Goal: Task Accomplishment & Management: Manage account settings

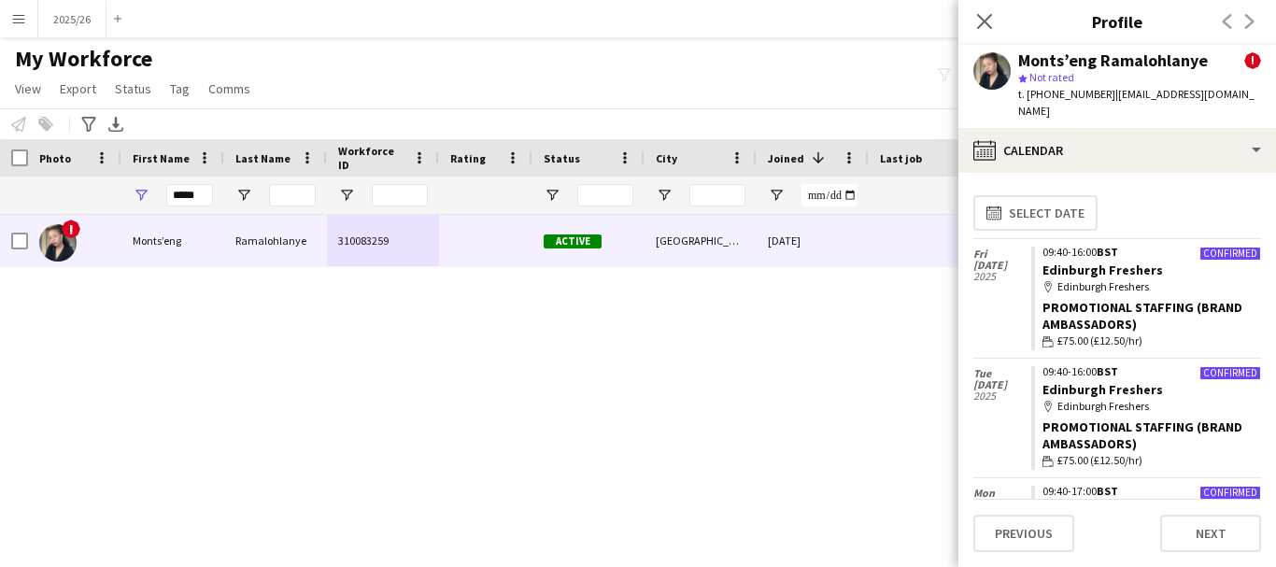
scroll to position [70, 0]
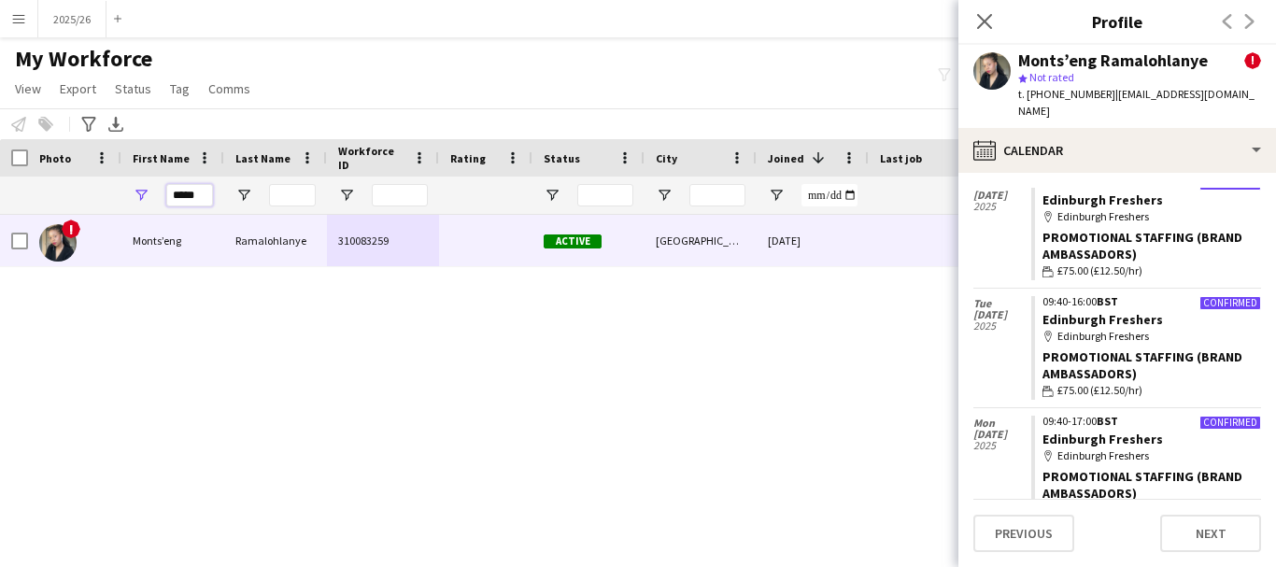
click at [182, 205] on input "*****" at bounding box center [189, 195] width 47 height 22
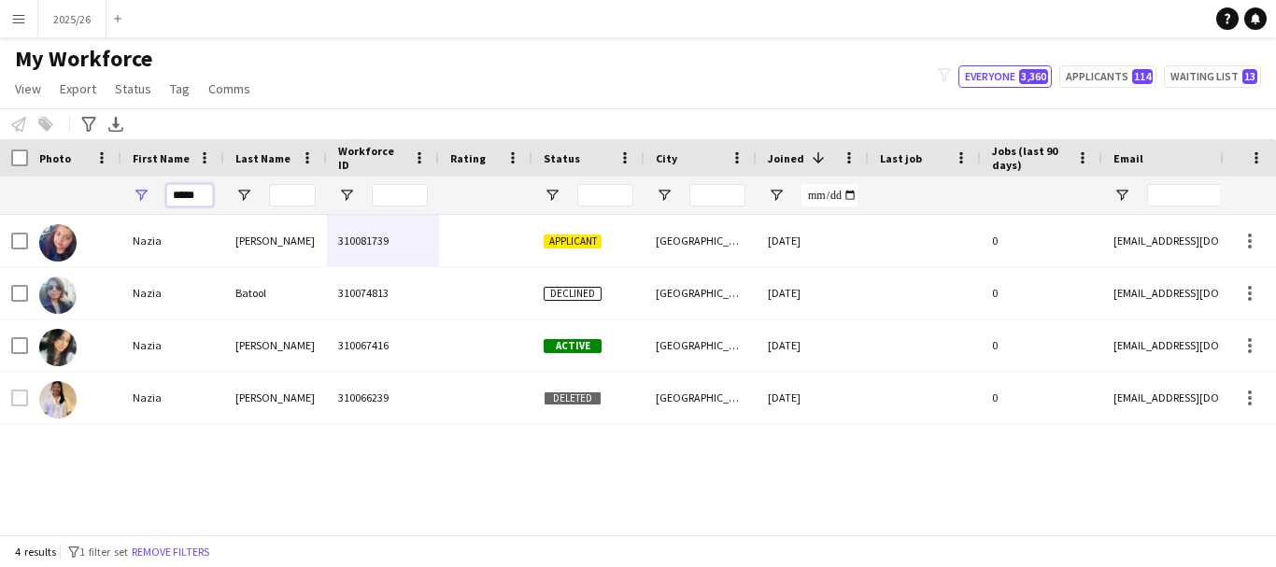
type input "*****"
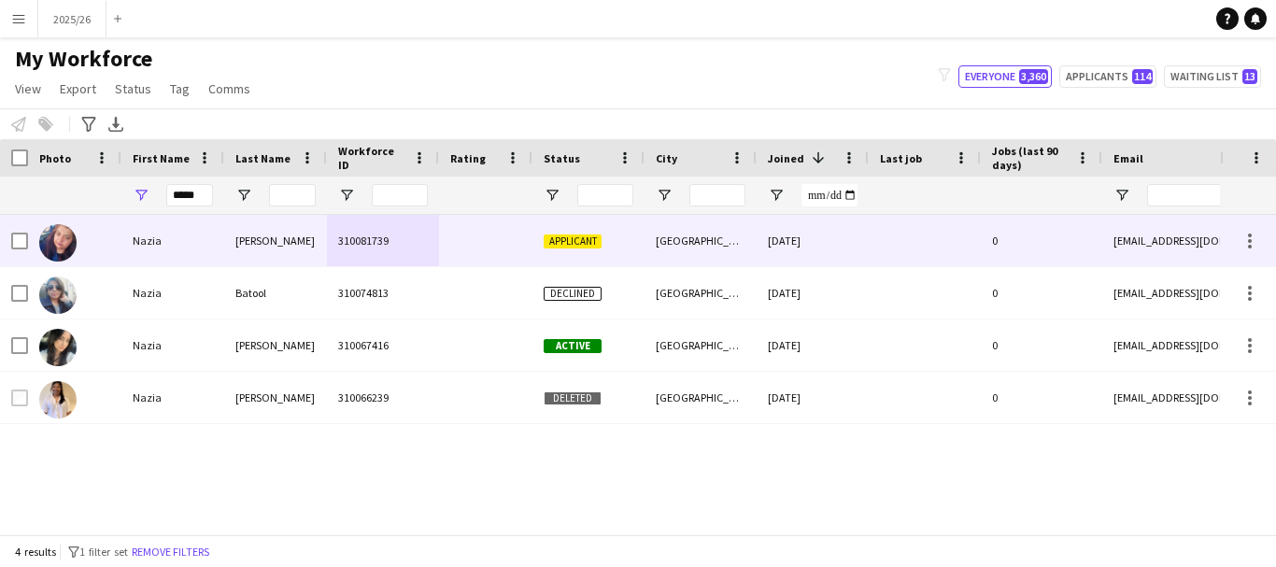
click at [345, 250] on div "310081739" at bounding box center [383, 240] width 112 height 51
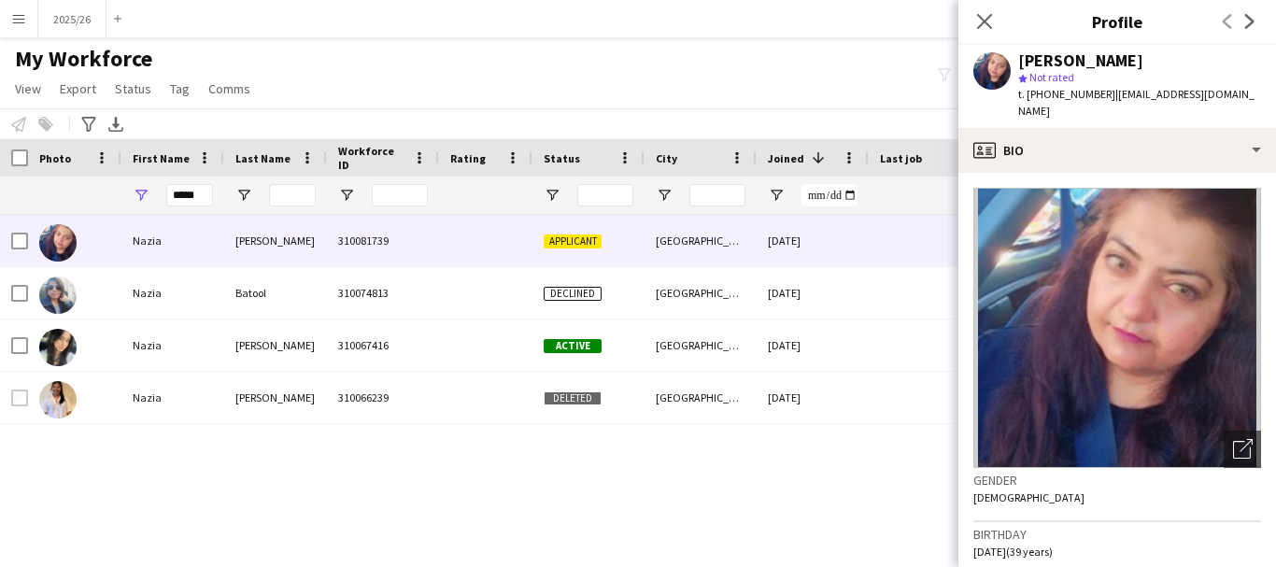
click at [1116, 173] on app-crew-profile-bio "Open photos pop-in Gender [DEMOGRAPHIC_DATA] Birthday [DEMOGRAPHIC_DATA] (39 ye…" at bounding box center [1117, 370] width 318 height 394
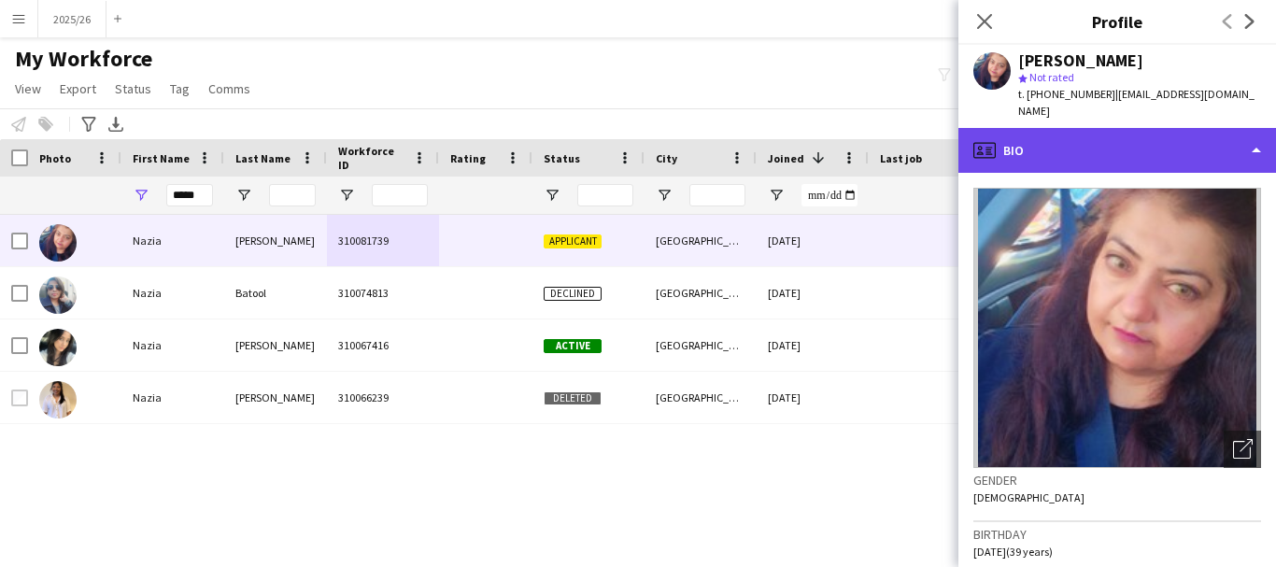
click at [1101, 140] on div "profile Bio" at bounding box center [1117, 150] width 318 height 45
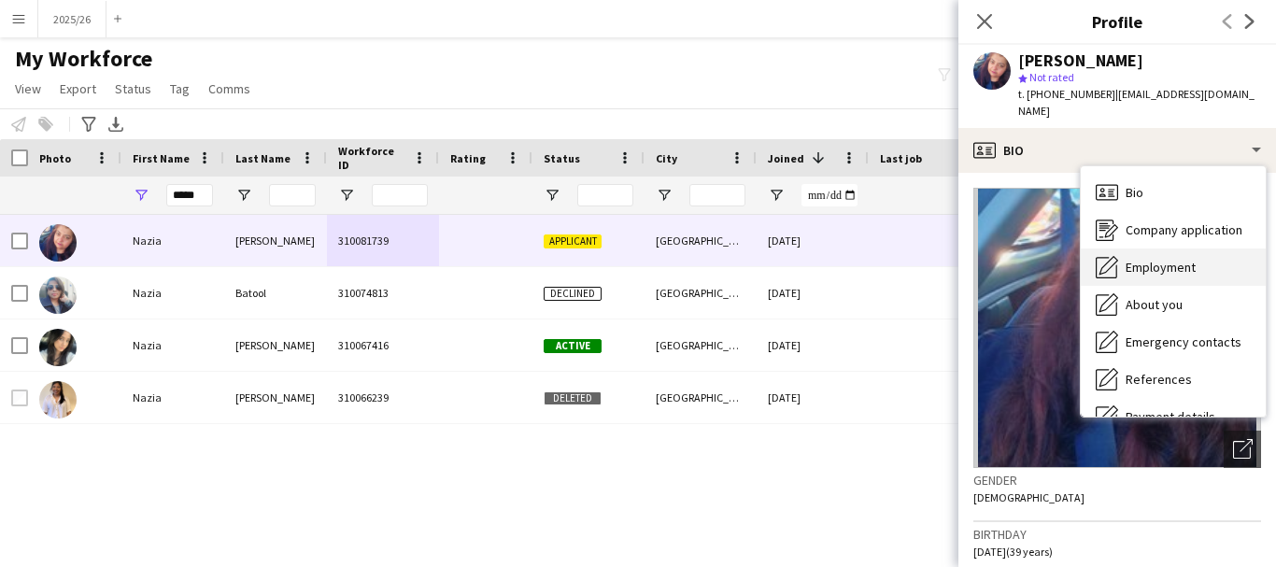
click at [1192, 248] on div "Employment Employment" at bounding box center [1173, 266] width 185 height 37
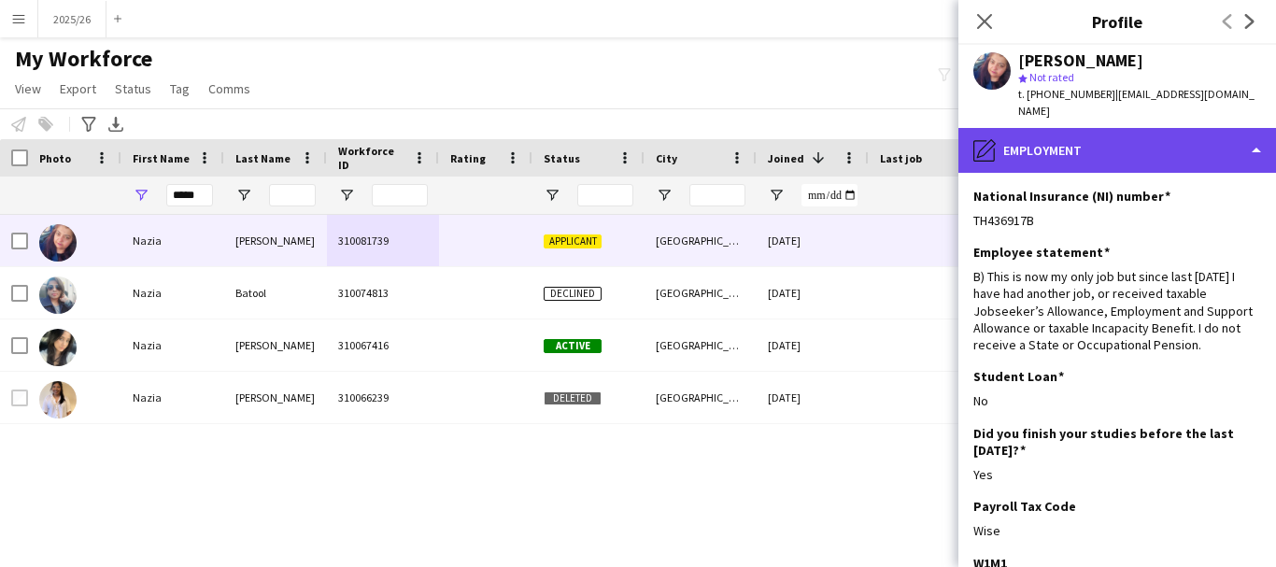
click at [1135, 141] on div "pencil4 Employment" at bounding box center [1117, 150] width 318 height 45
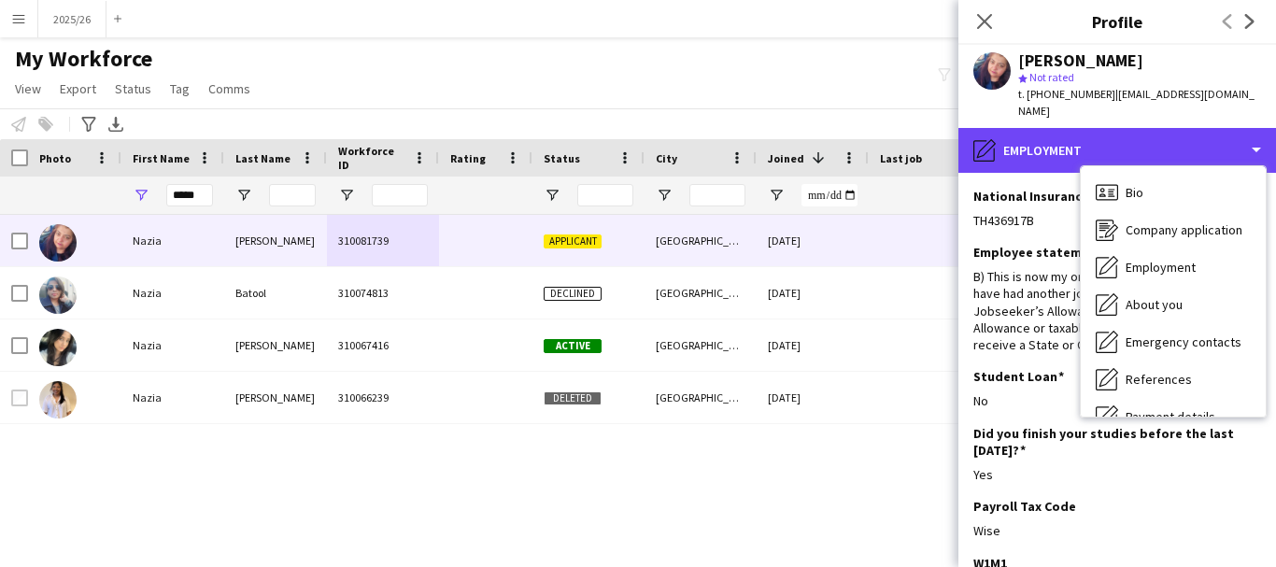
scroll to position [213, 0]
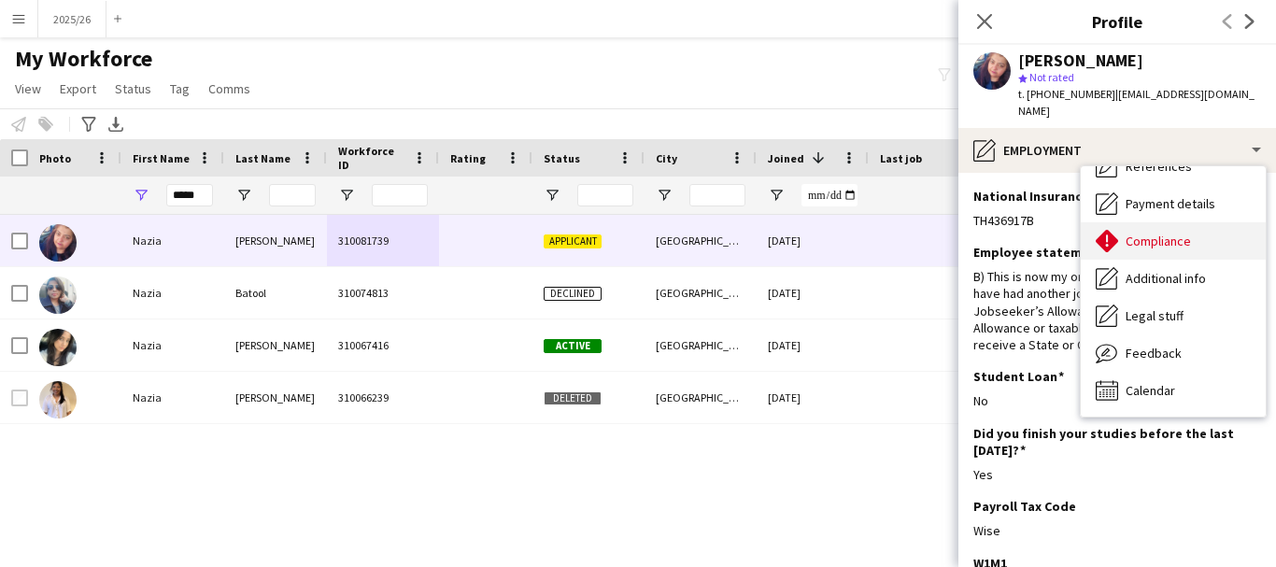
click at [1146, 233] on span "Compliance" at bounding box center [1157, 241] width 65 height 17
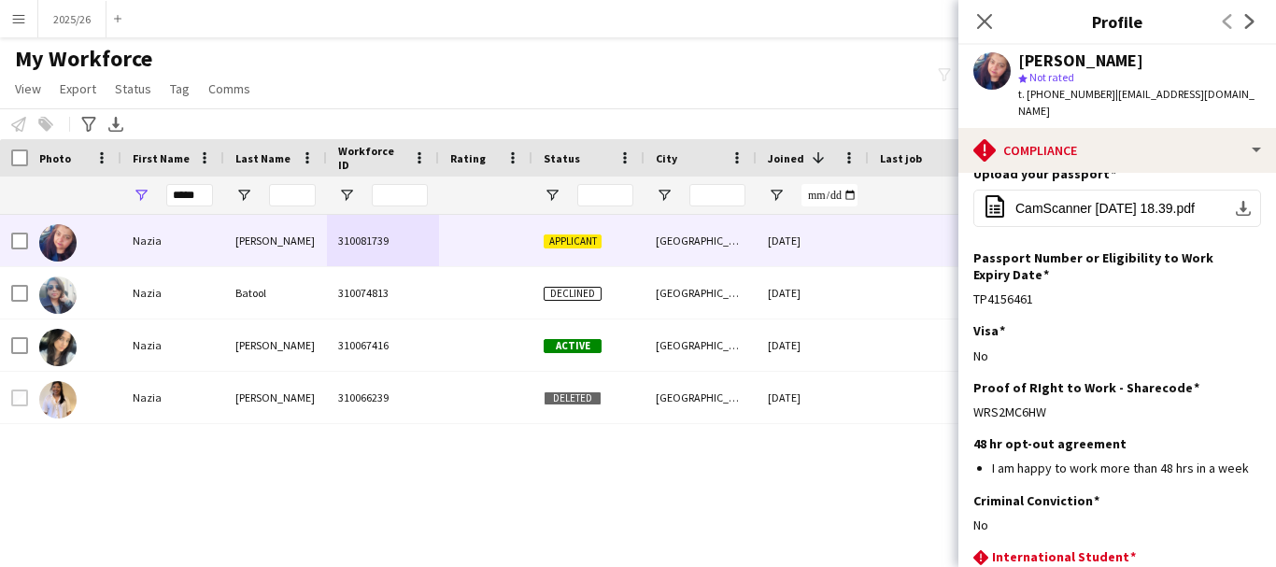
scroll to position [145, 0]
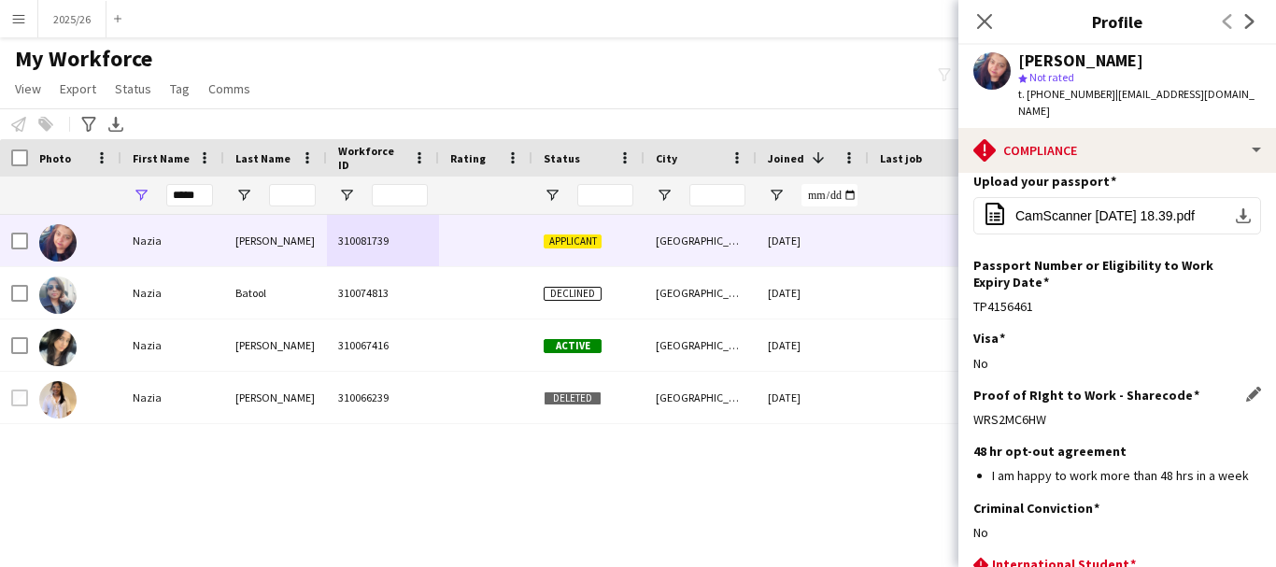
drag, startPoint x: 1077, startPoint y: 393, endPoint x: 979, endPoint y: 388, distance: 98.2
click at [979, 411] on div "WRS2MC6HW" at bounding box center [1117, 419] width 288 height 17
click at [1038, 411] on div "WRS2MC6HW" at bounding box center [1117, 419] width 288 height 17
drag, startPoint x: 1065, startPoint y: 390, endPoint x: 970, endPoint y: 389, distance: 94.3
click at [970, 389] on app-section-data-types "Nationality Edit this field Pakistani Permission to Work in the [GEOGRAPHIC_DAT…" at bounding box center [1117, 370] width 318 height 394
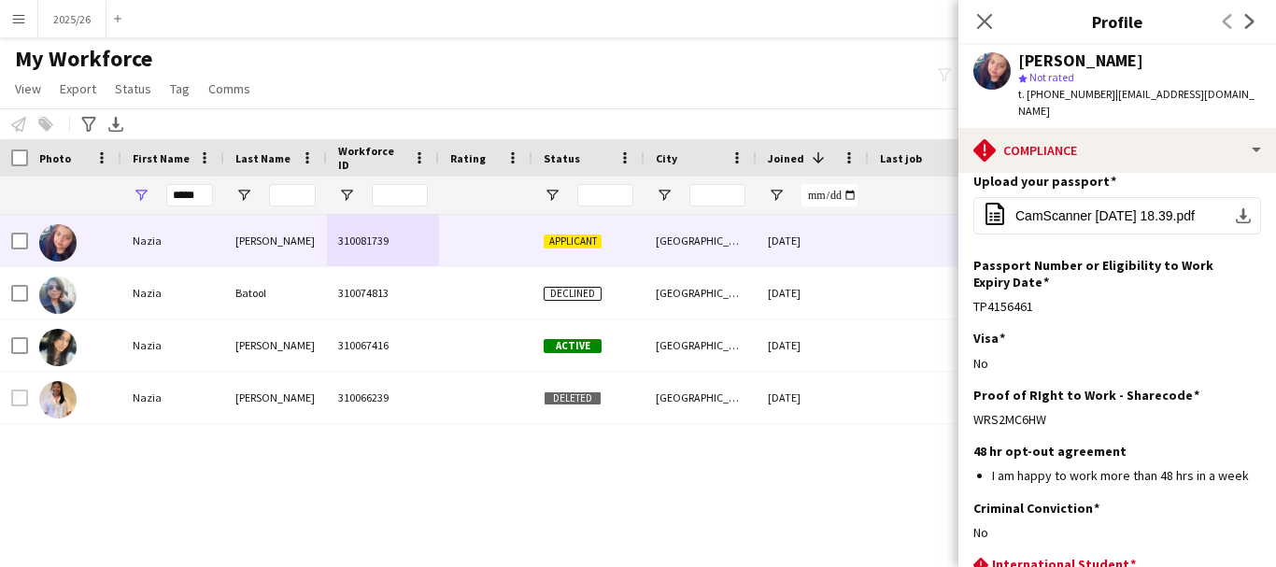
copy div "WRS2MC6HW"
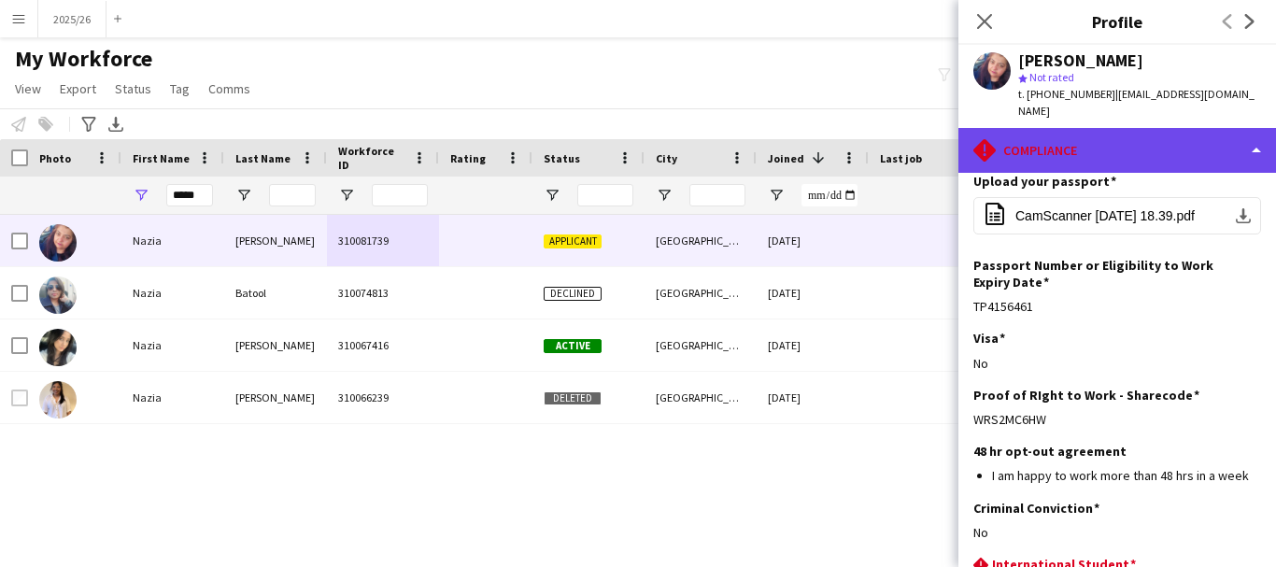
click at [1111, 138] on div "rhombus-alert Compliance" at bounding box center [1117, 150] width 318 height 45
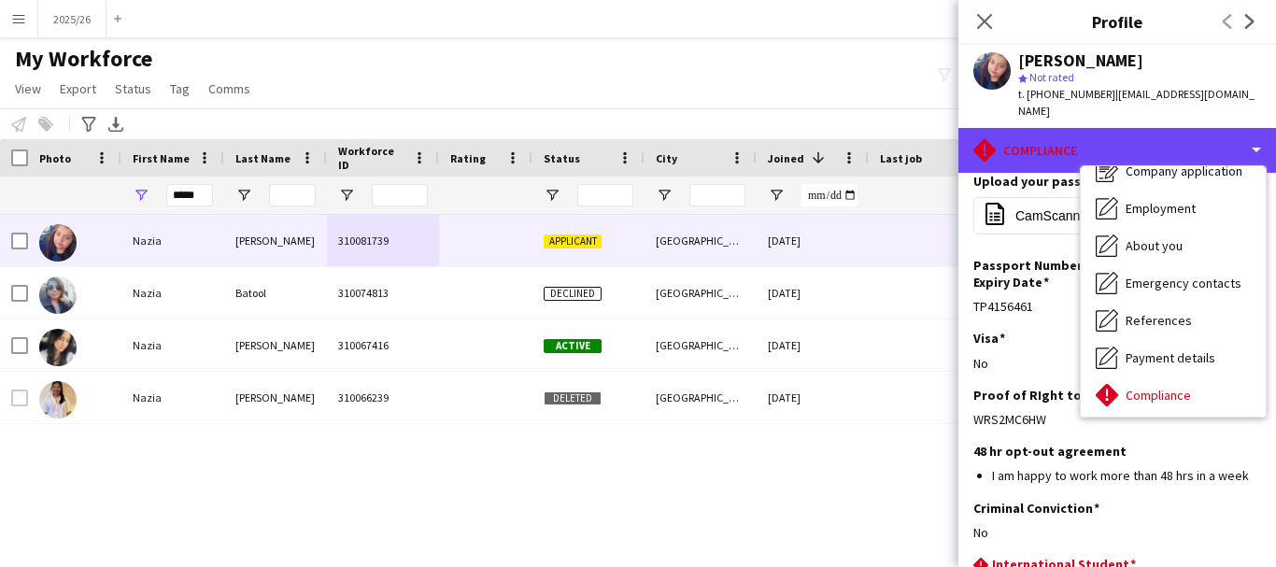
scroll to position [0, 0]
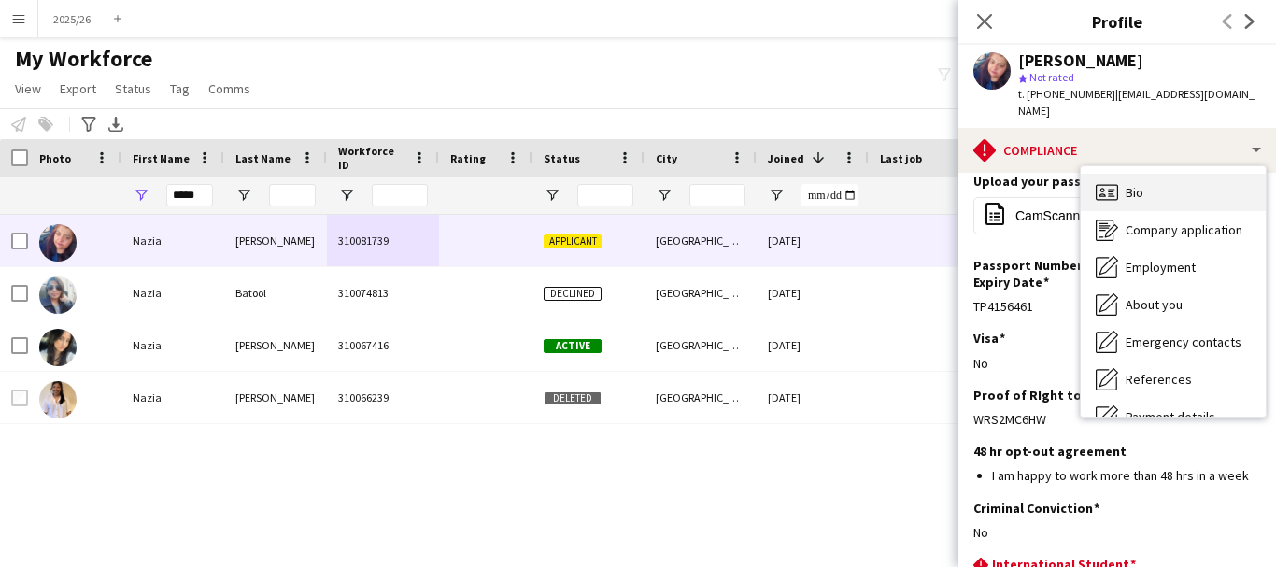
click at [1180, 177] on div "Bio Bio" at bounding box center [1173, 192] width 185 height 37
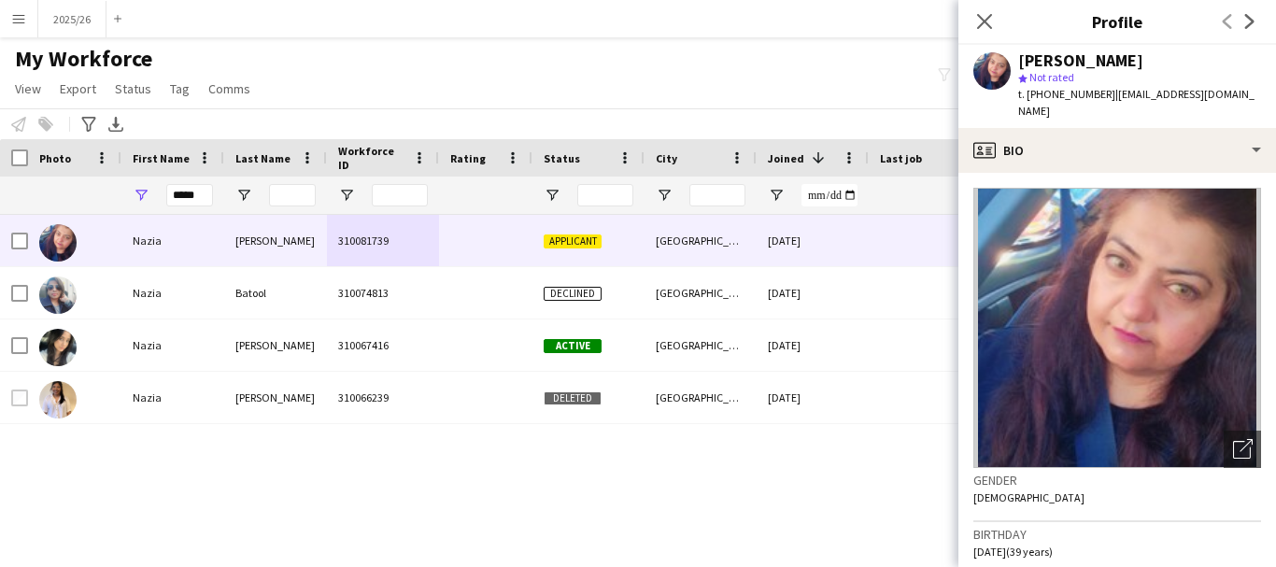
scroll to position [360, 0]
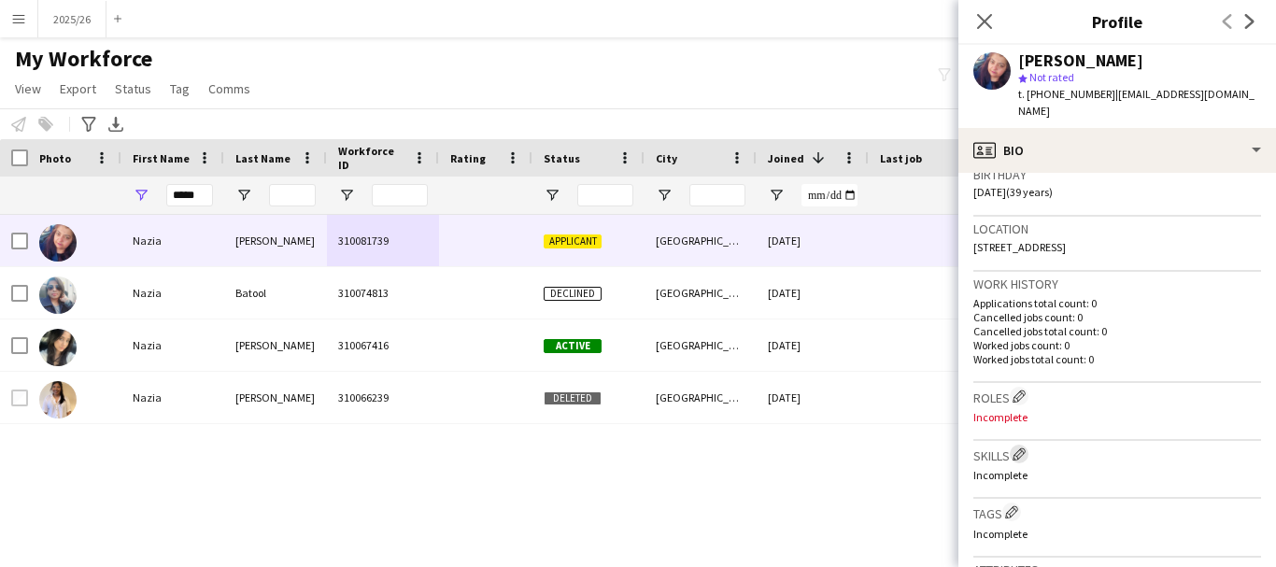
click at [1023, 447] on app-icon "Edit crew company skills" at bounding box center [1018, 453] width 13 height 13
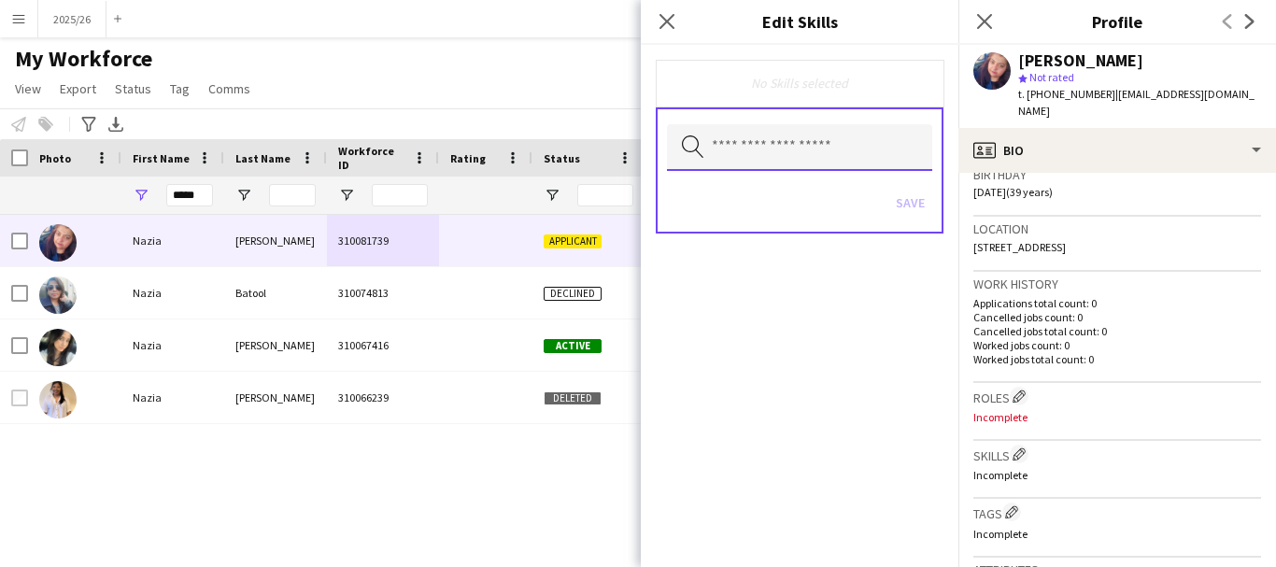
click at [803, 166] on input "text" at bounding box center [799, 147] width 265 height 47
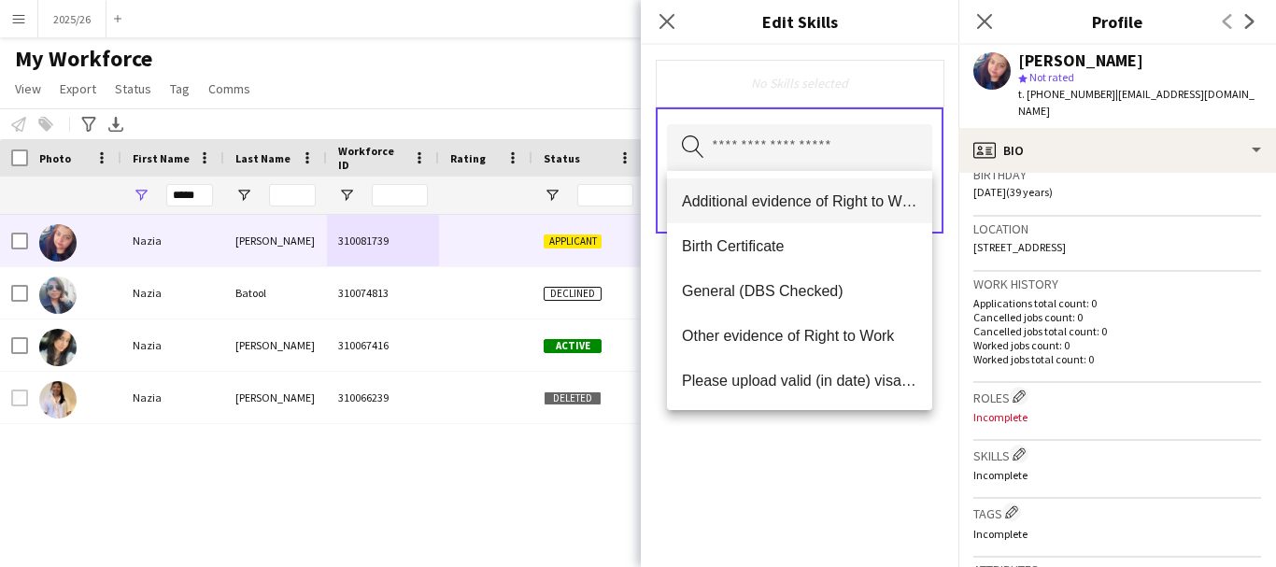
click at [795, 195] on span "Additional evidence of Right to Work" at bounding box center [799, 201] width 235 height 18
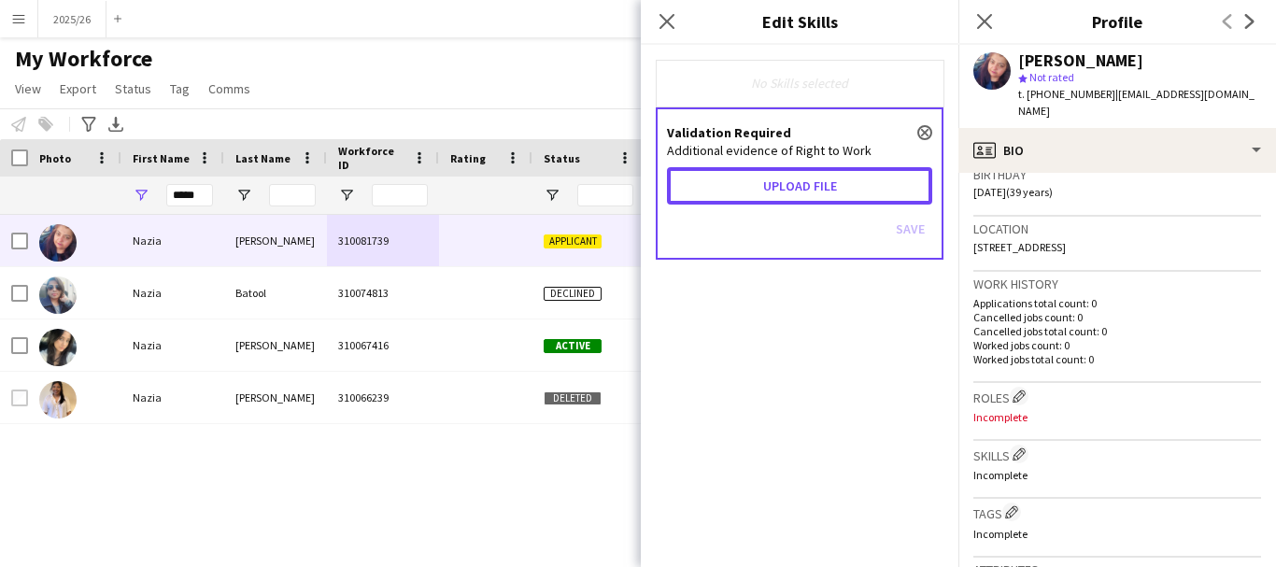
click at [795, 195] on button "Upload file" at bounding box center [799, 185] width 265 height 37
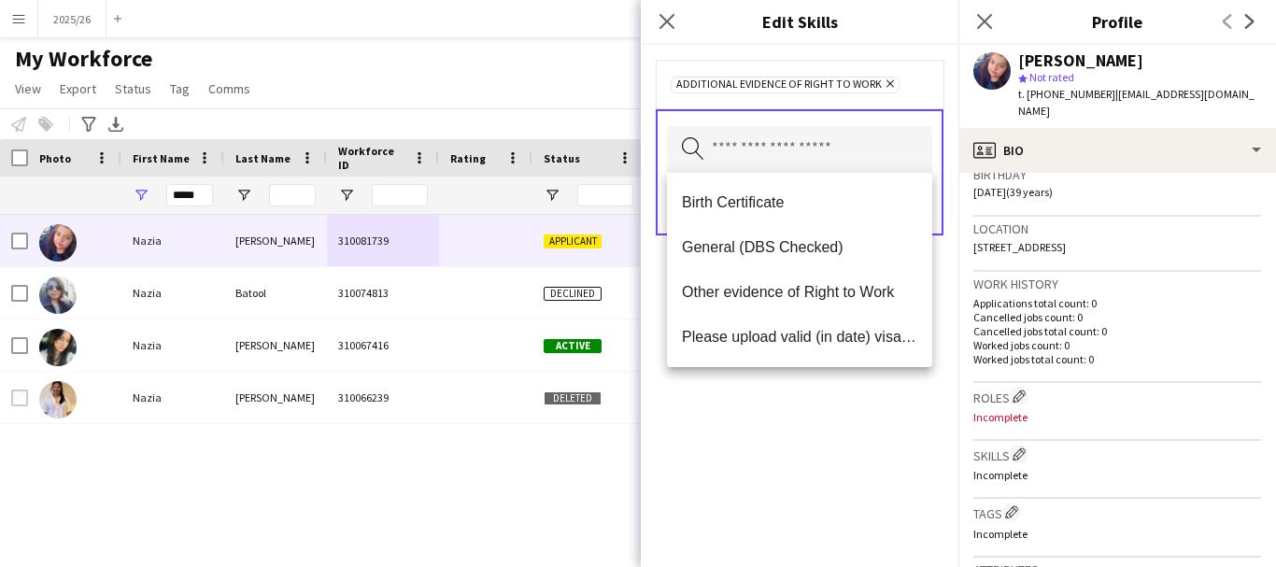
click at [801, 489] on div "Additional evidence of Right to Work Remove Search by skill name Save" at bounding box center [800, 306] width 318 height 522
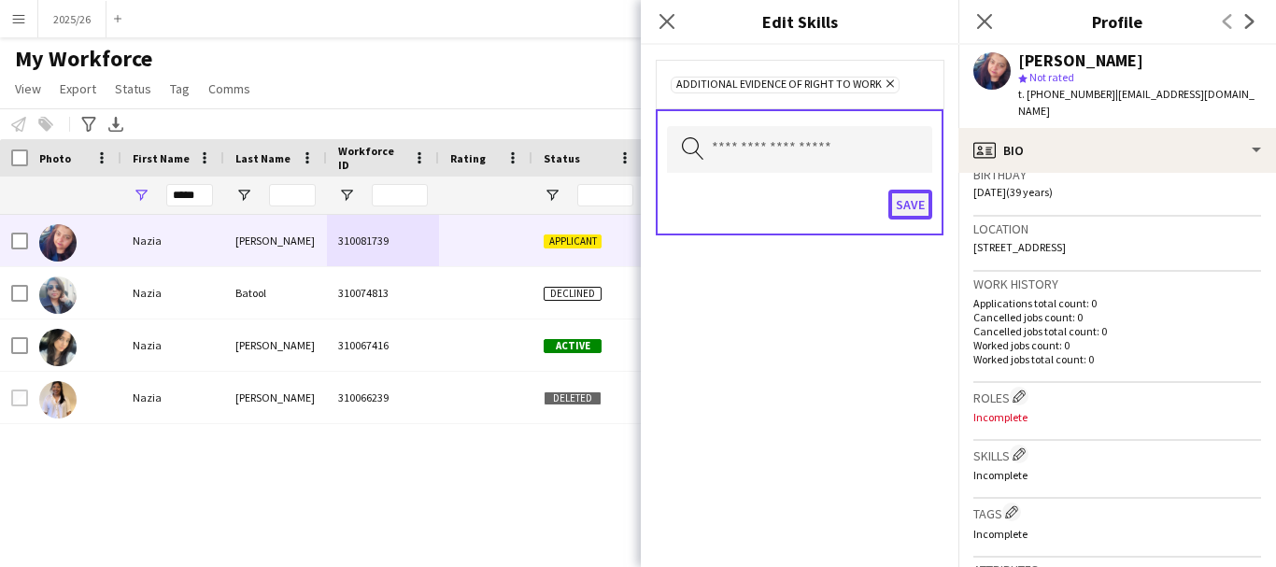
click at [920, 216] on button "Save" at bounding box center [910, 205] width 44 height 30
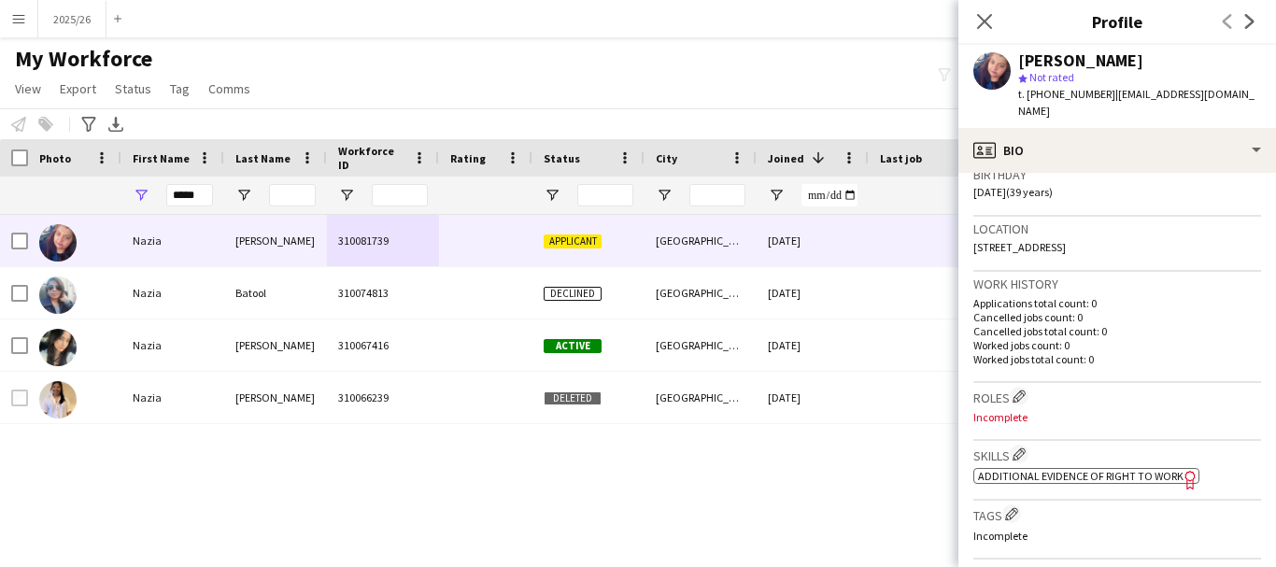
click at [1021, 464] on div "ok-circled2 background Layer 1 cross-circle-red background Layer 1 Additional e…" at bounding box center [1117, 474] width 288 height 20
click at [1021, 469] on span "Additional evidence of Right to Work" at bounding box center [1080, 476] width 205 height 14
click at [1116, 86] on div "t. [PHONE_NUMBER] | [EMAIL_ADDRESS][DOMAIN_NAME]" at bounding box center [1139, 103] width 243 height 34
click at [1085, 102] on div "t. [PHONE_NUMBER] | [EMAIL_ADDRESS][DOMAIN_NAME]" at bounding box center [1139, 103] width 243 height 34
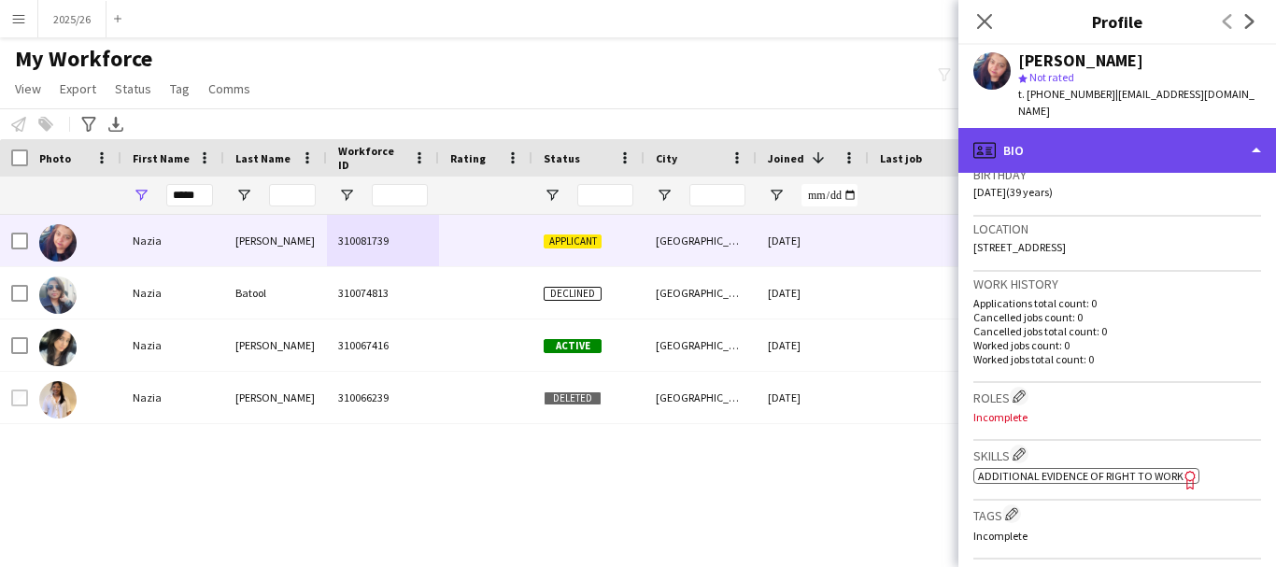
click at [1112, 130] on div "profile Bio" at bounding box center [1117, 150] width 318 height 45
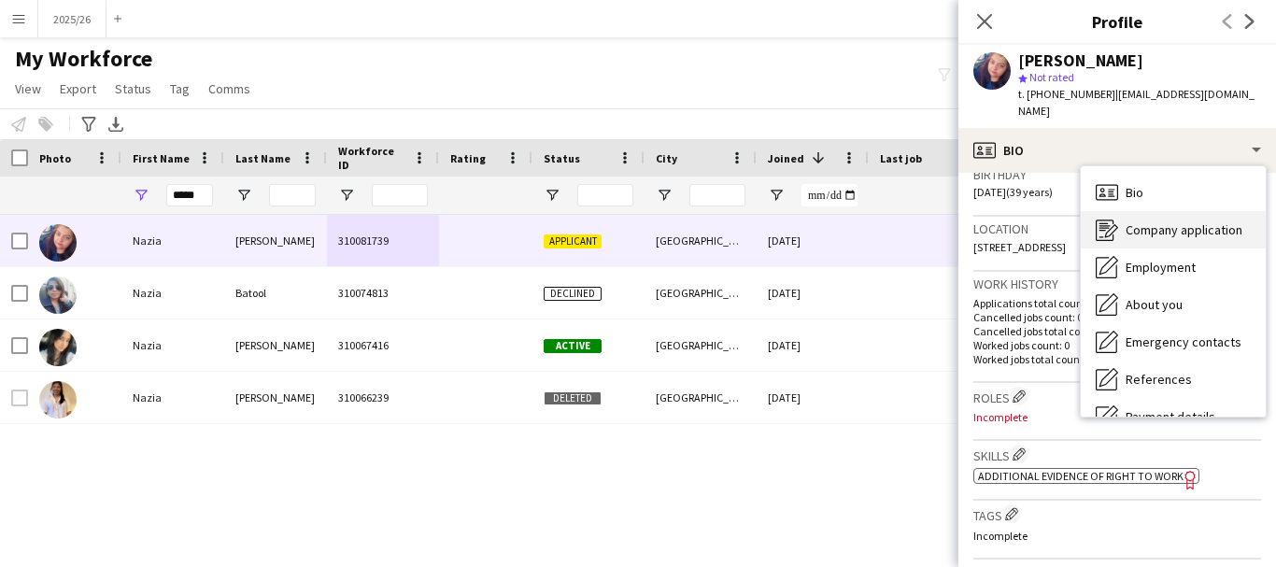
click at [1168, 222] on div "Company application Company application" at bounding box center [1173, 229] width 185 height 37
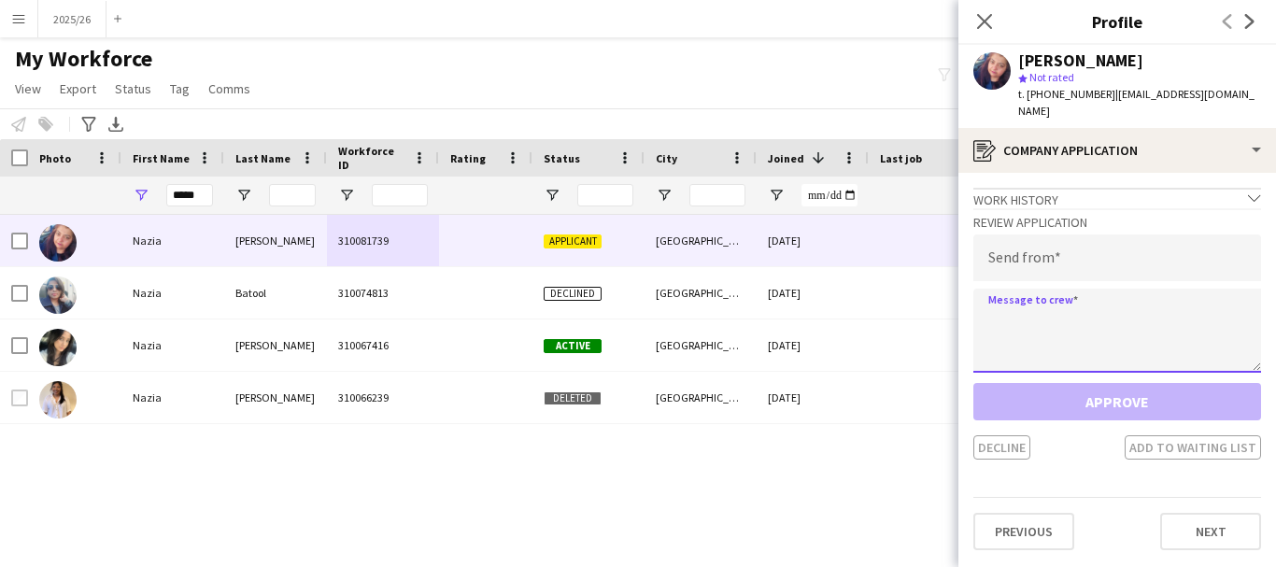
click at [1044, 312] on textarea at bounding box center [1117, 331] width 288 height 84
paste textarea "**********"
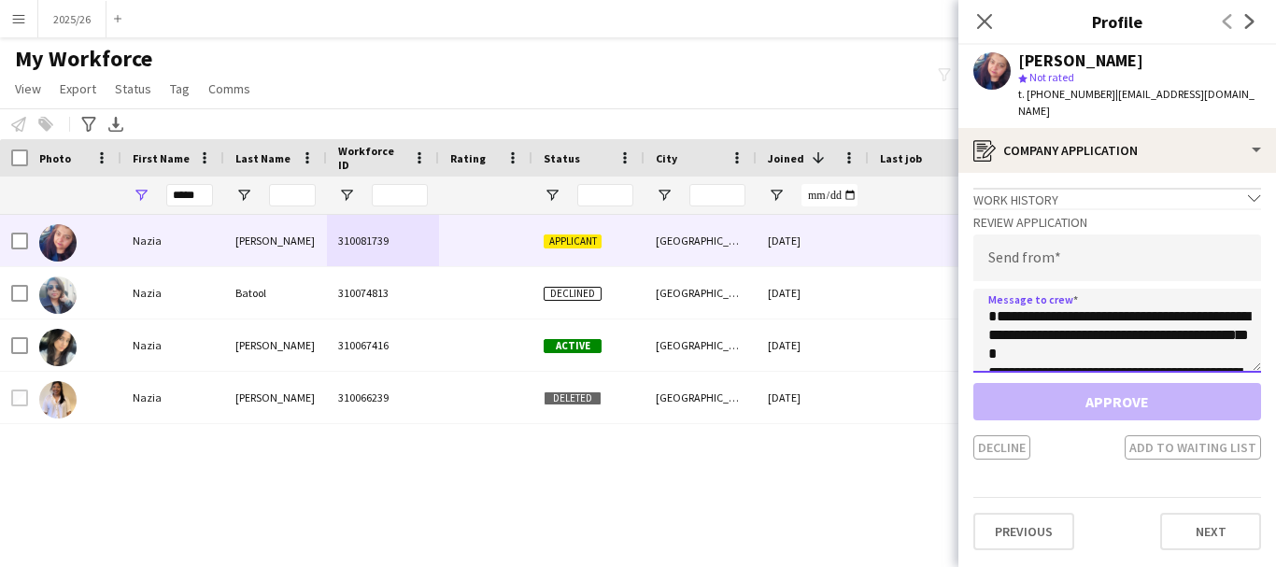
scroll to position [366, 0]
type textarea "**********"
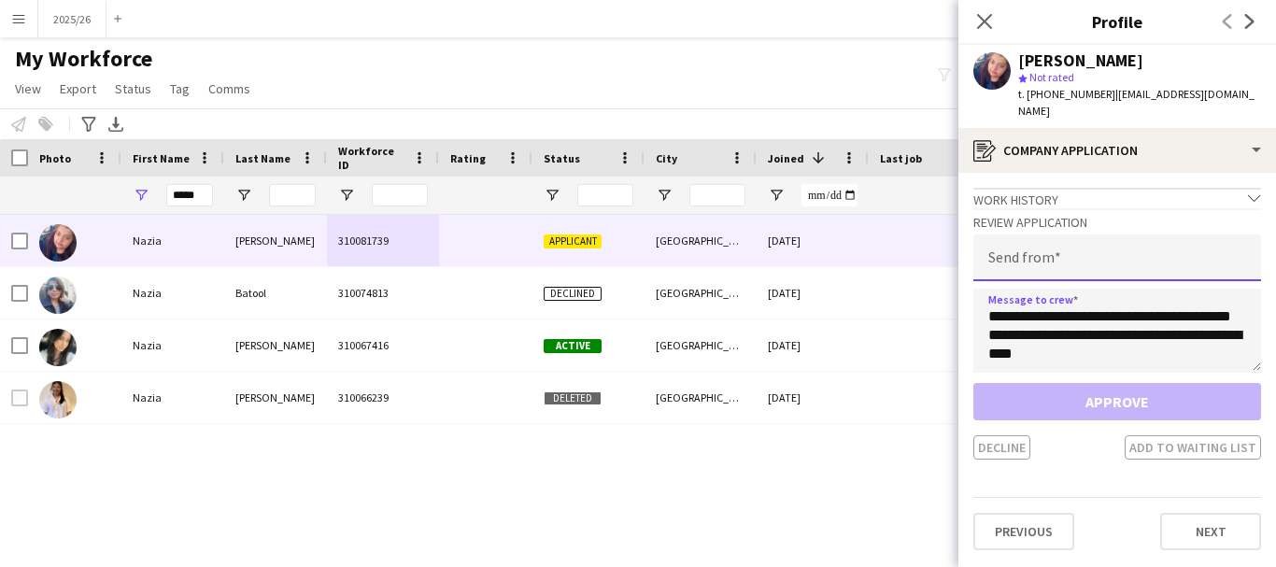
click at [1071, 258] on input "email" at bounding box center [1117, 257] width 288 height 47
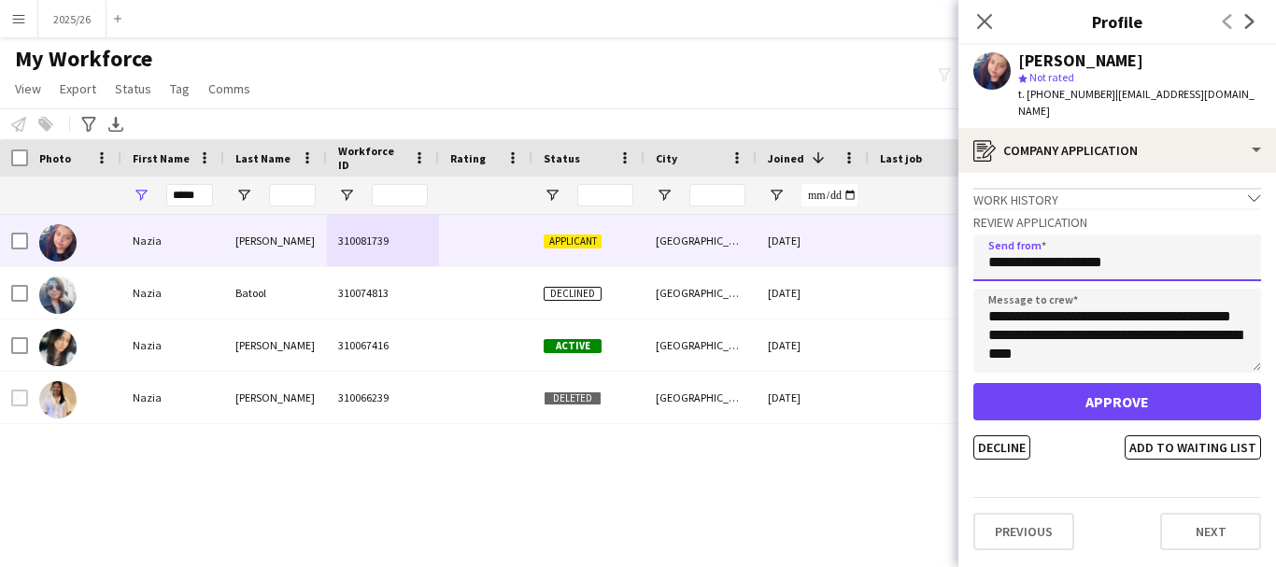
type input "**********"
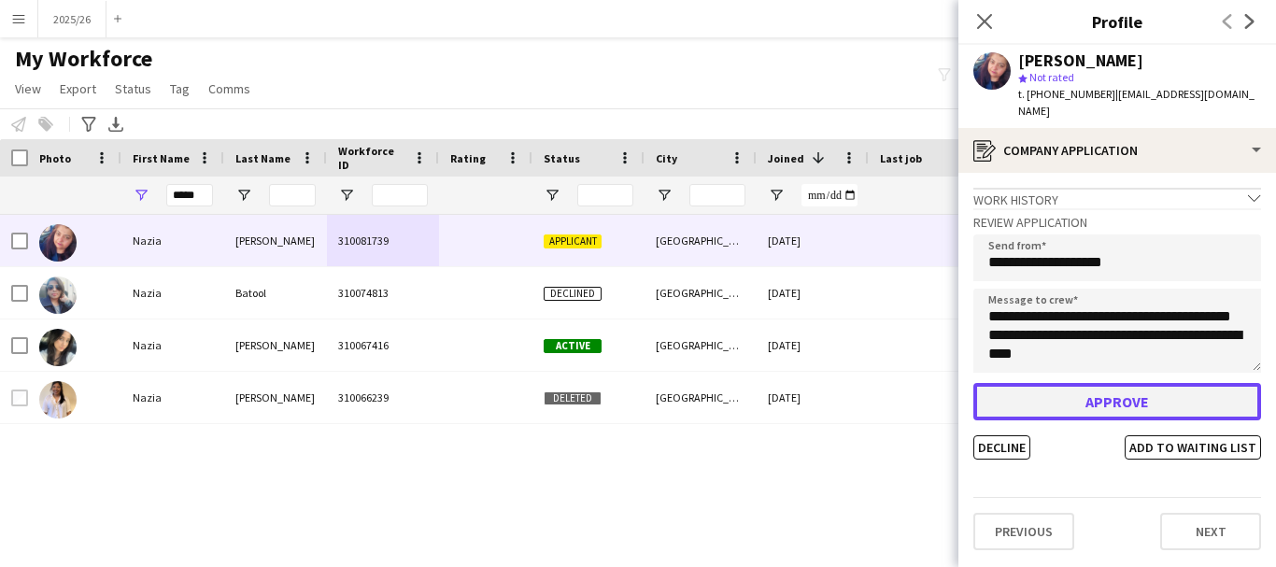
click at [1128, 383] on button "Approve" at bounding box center [1117, 401] width 288 height 37
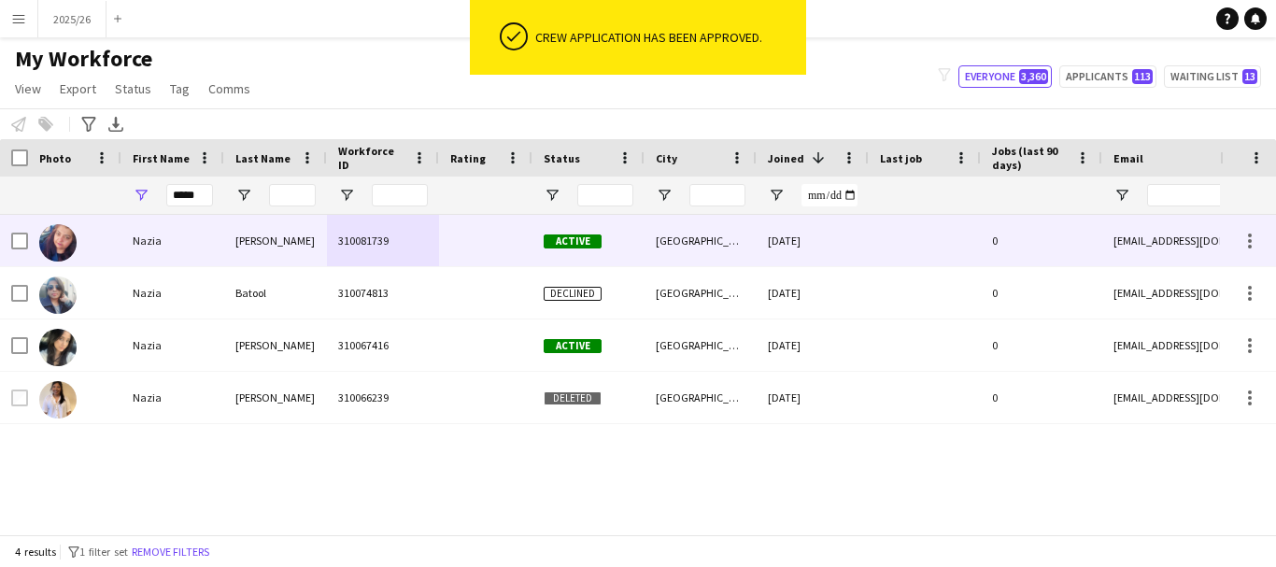
click at [496, 230] on div at bounding box center [485, 240] width 93 height 51
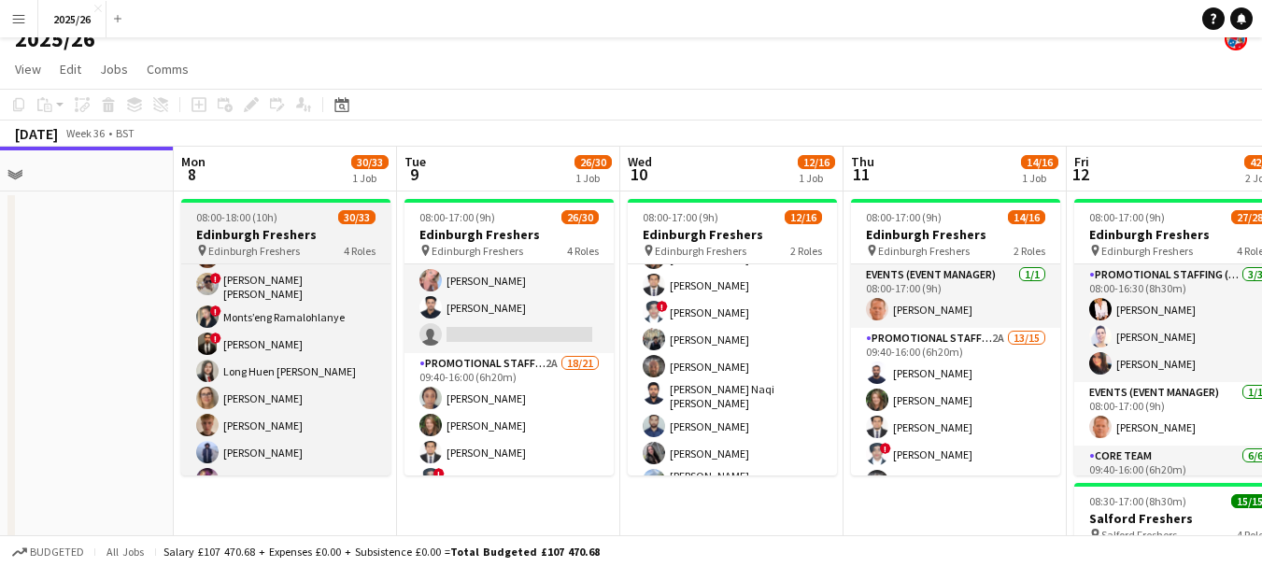
scroll to position [834, 0]
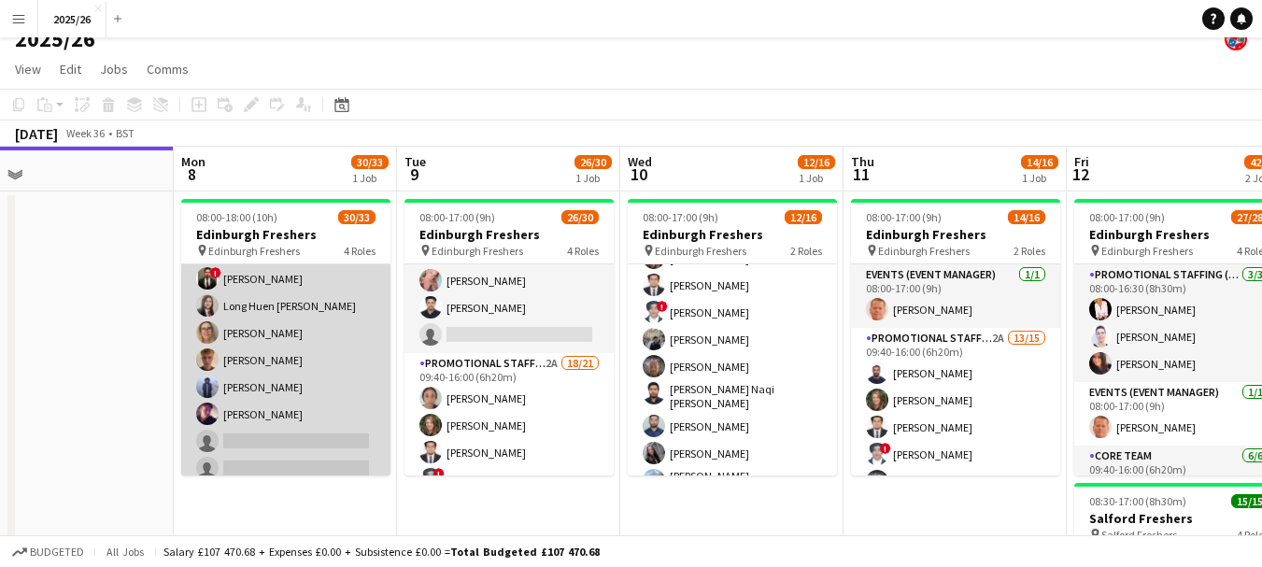
click at [334, 443] on app-card-role "Promotional Staffing (Brand Ambassadors) 1A 21/23 09:40-17:00 (7h20m) Vivian An…" at bounding box center [285, 148] width 209 height 676
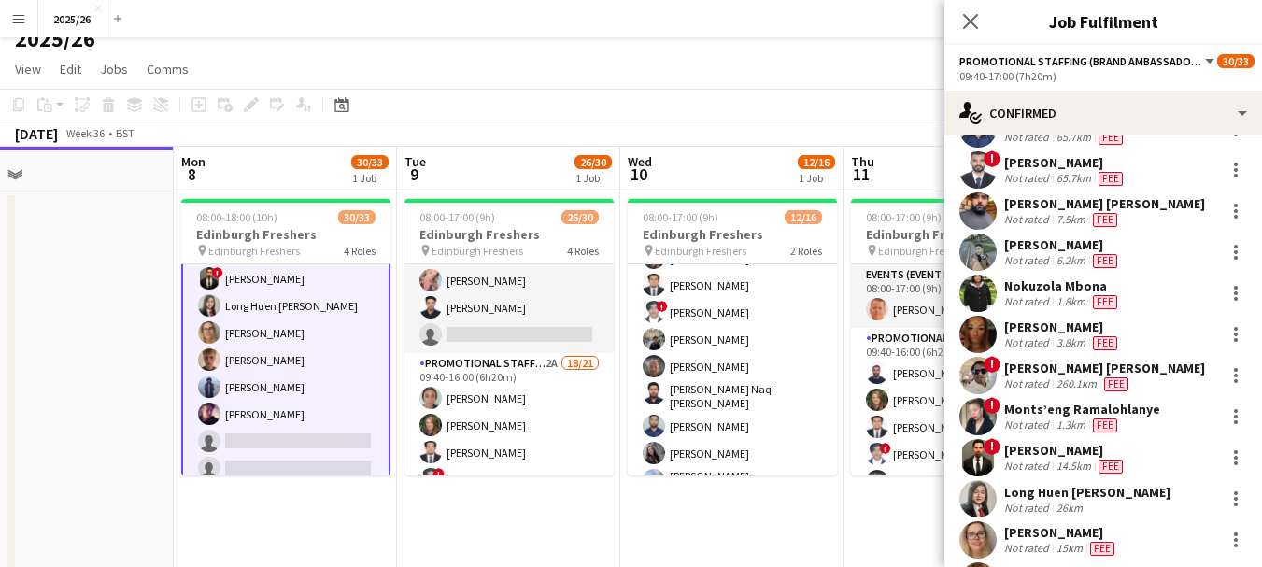
scroll to position [617, 0]
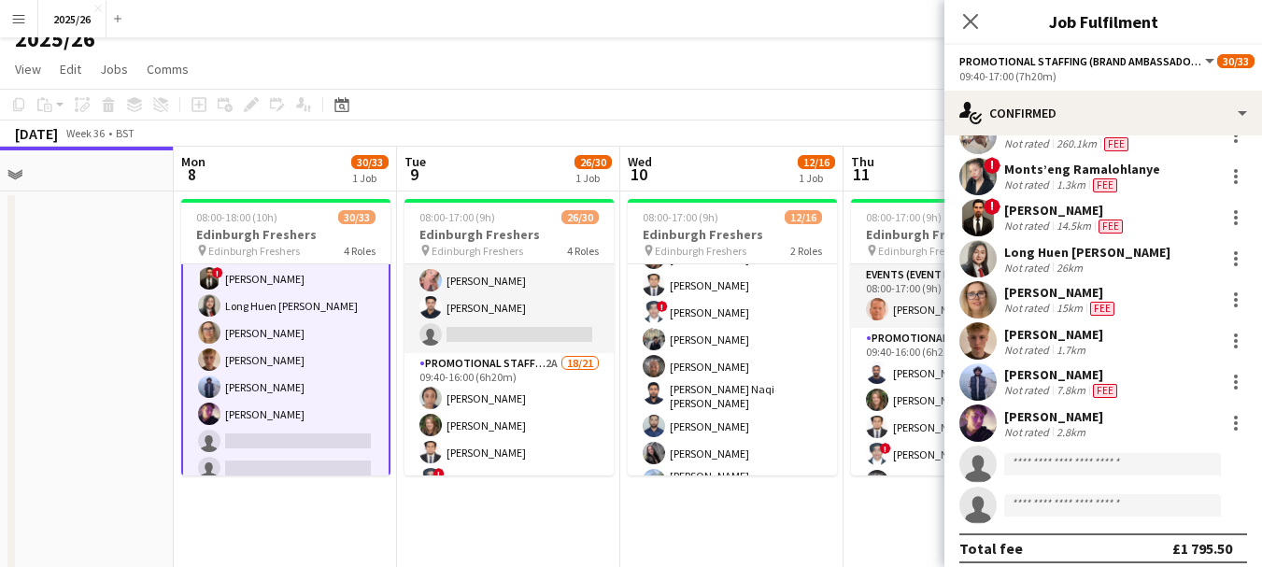
click at [1159, 479] on app-confirmed-crew "Vivian Anazia Not rated 5.3km Fee Sarah Howley Not rated 2km Fee Odell Rodrigue…" at bounding box center [1103, 67] width 318 height 992
click at [1133, 453] on input at bounding box center [1112, 464] width 217 height 22
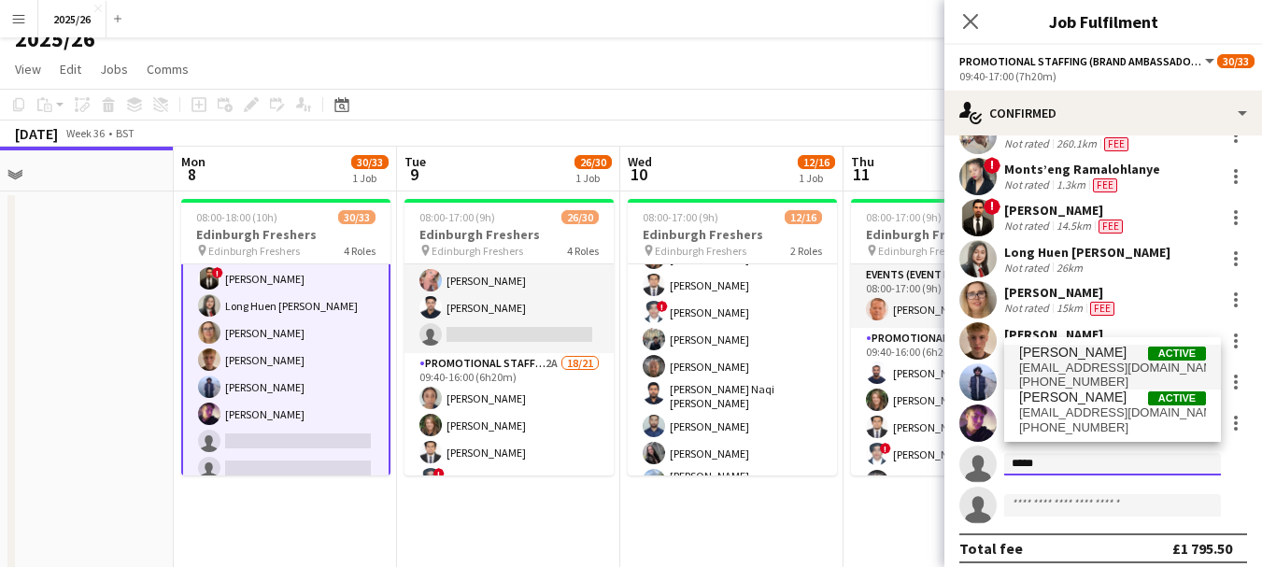
type input "*****"
click at [1108, 372] on span "[EMAIL_ADDRESS][DOMAIN_NAME]" at bounding box center [1112, 367] width 187 height 15
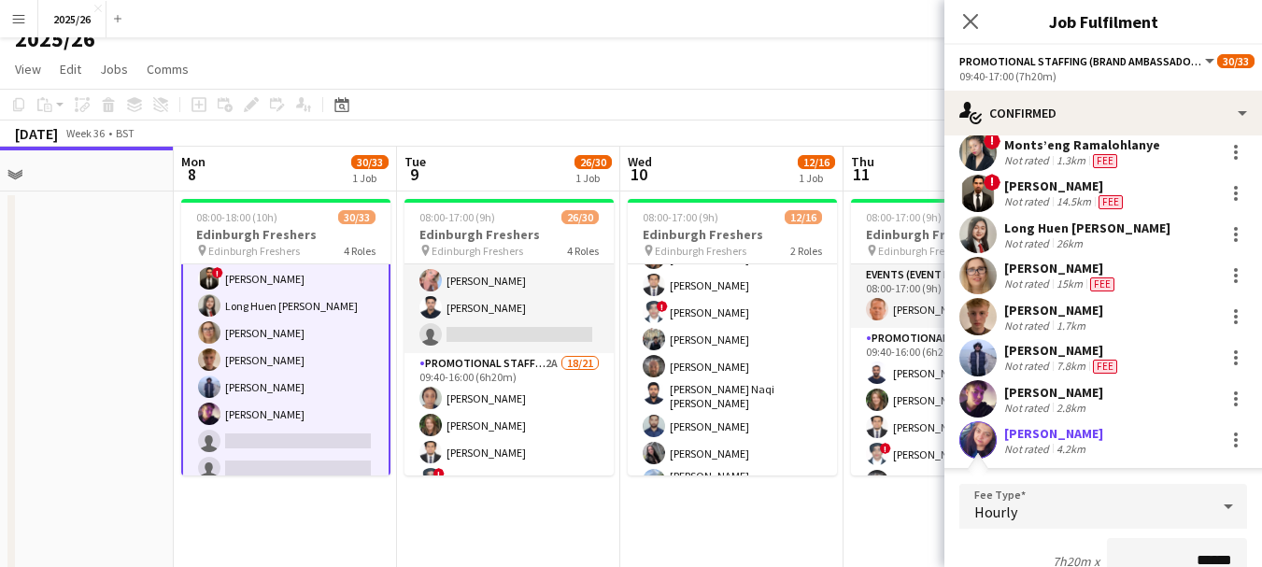
click at [982, 406] on div at bounding box center [977, 398] width 37 height 37
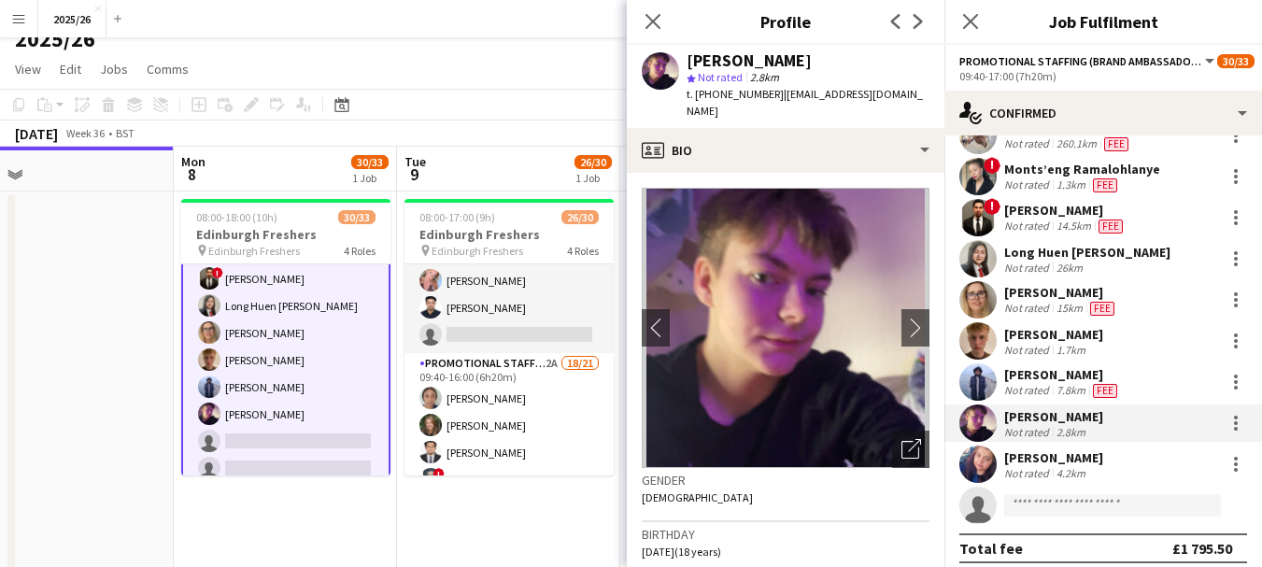
click at [978, 463] on app-user-avatar at bounding box center [977, 463] width 37 height 37
click at [1177, 465] on div "Nazia Khalid Not rated 4.2km" at bounding box center [1103, 463] width 318 height 37
click at [1224, 459] on div at bounding box center [1235, 464] width 22 height 22
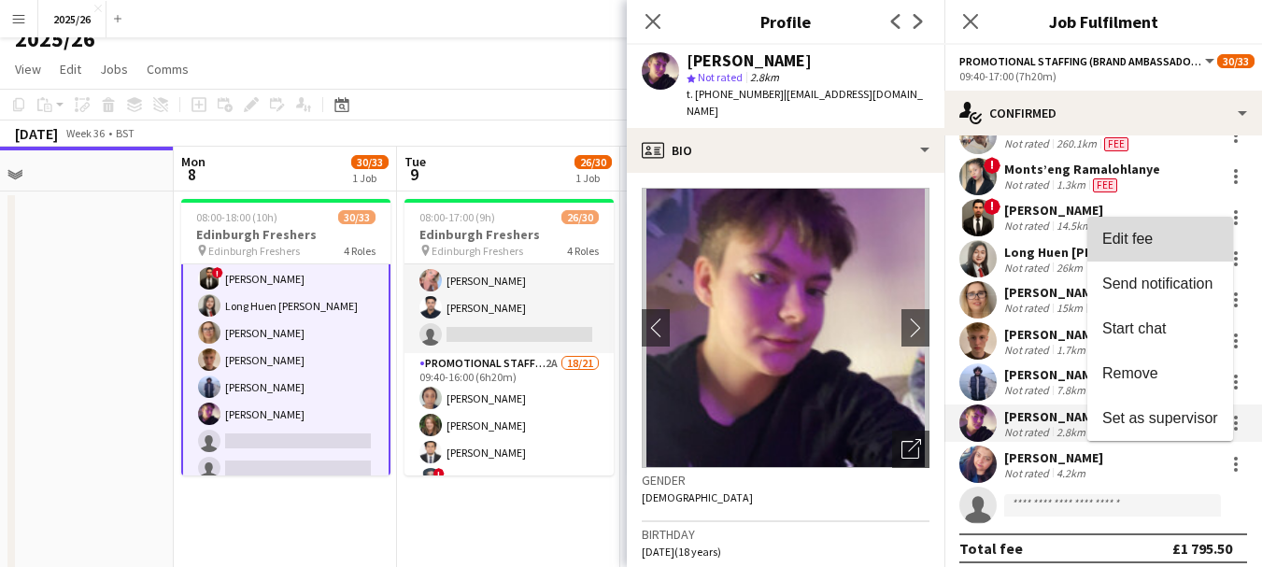
click at [1134, 233] on span "Edit fee" at bounding box center [1127, 239] width 50 height 16
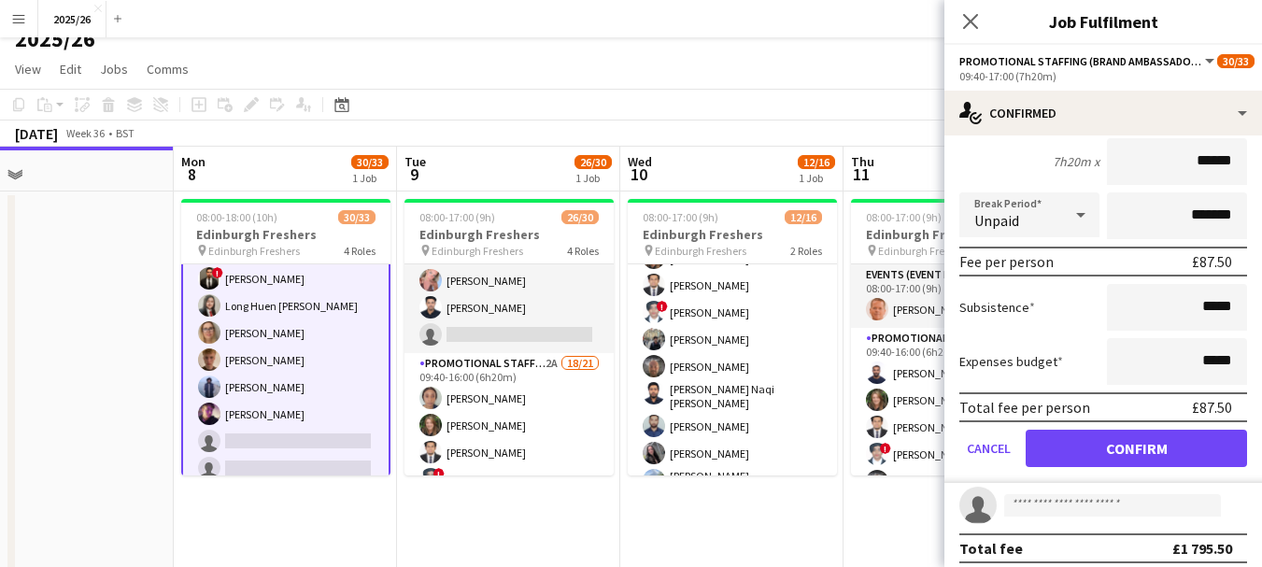
scroll to position [1025, 0]
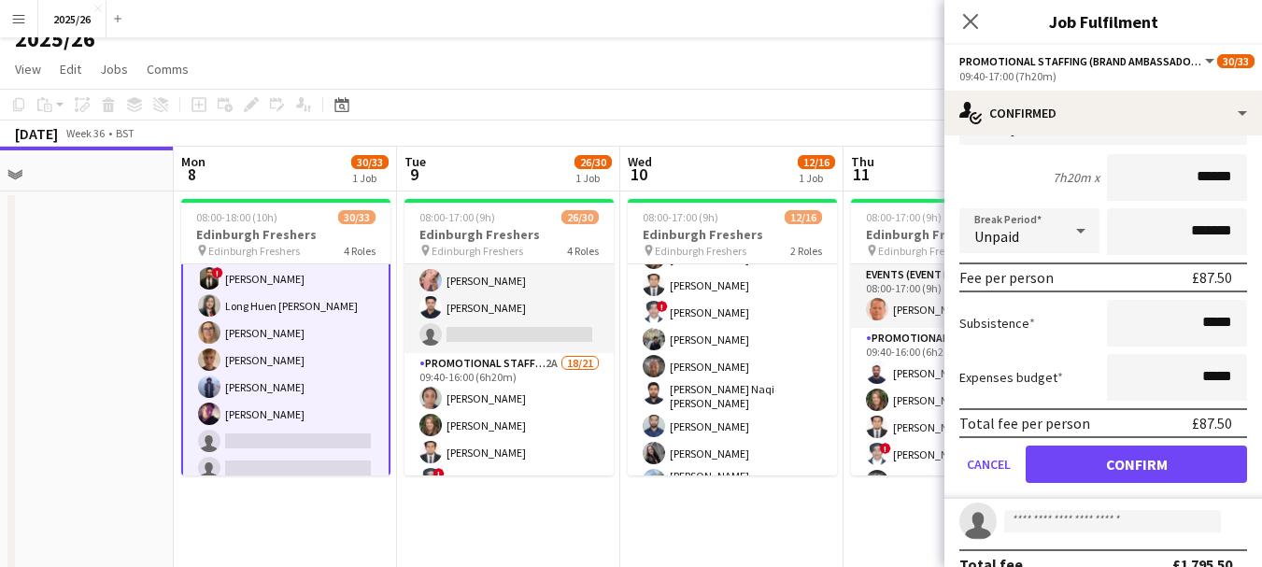
type input "******"
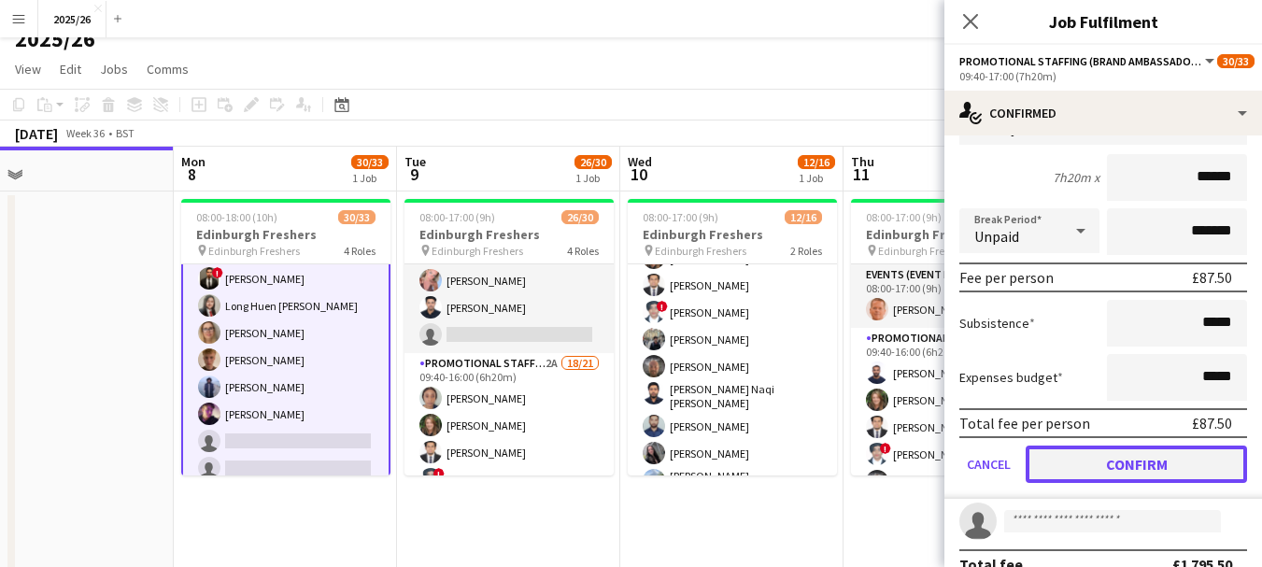
click at [1195, 445] on button "Confirm" at bounding box center [1135, 463] width 221 height 37
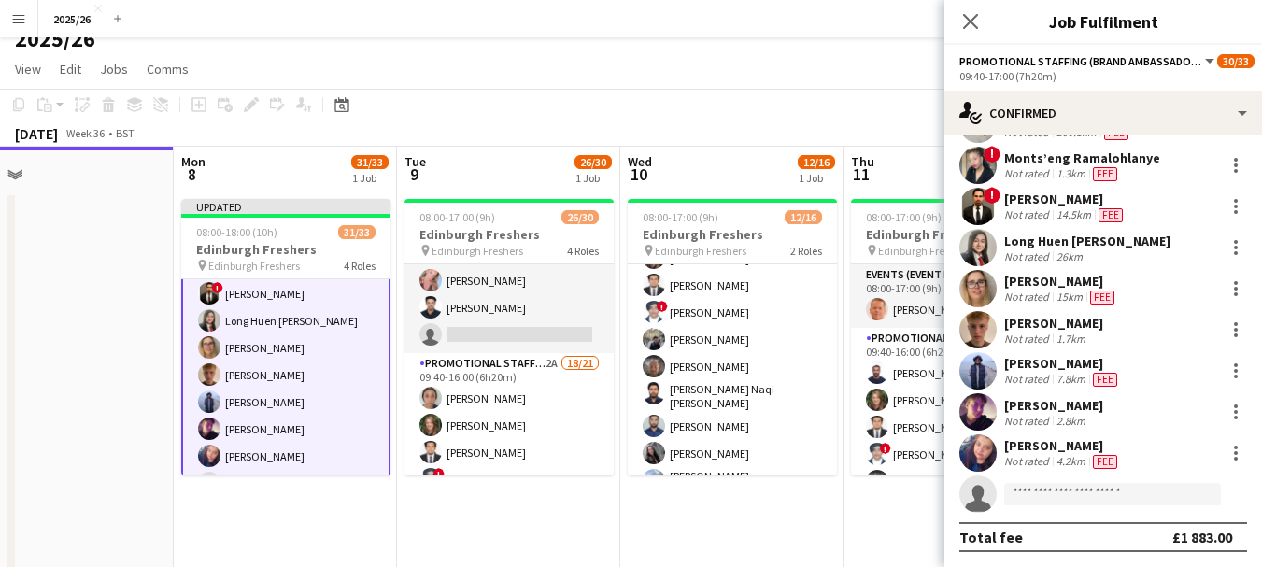
scroll to position [617, 0]
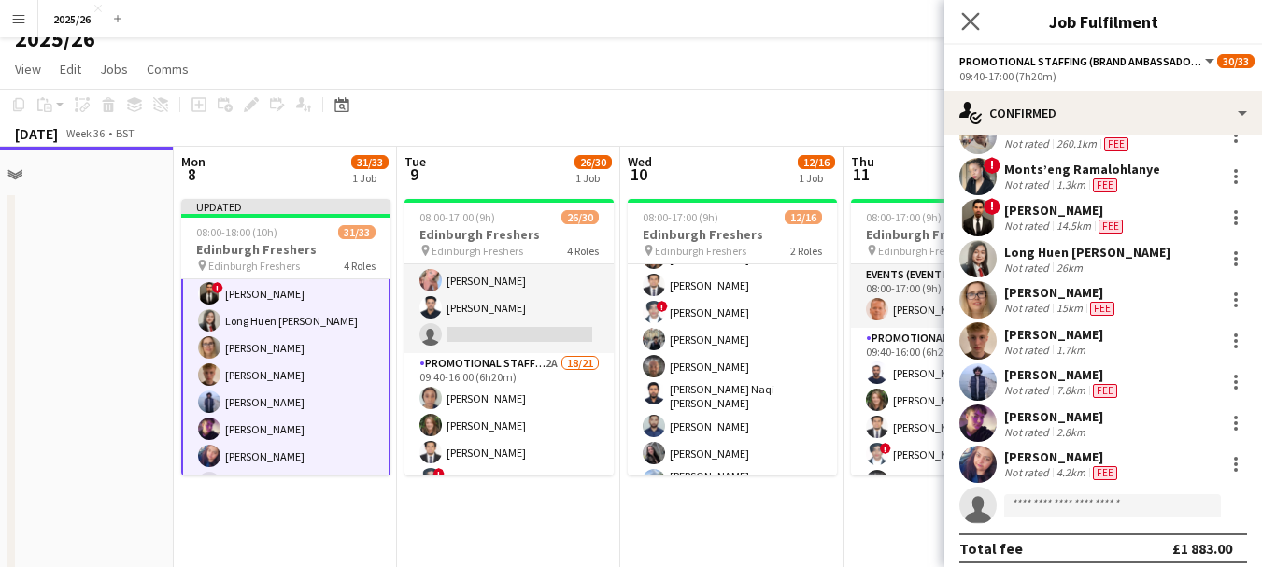
click at [979, 26] on app-icon "Close pop-in" at bounding box center [970, 21] width 27 height 27
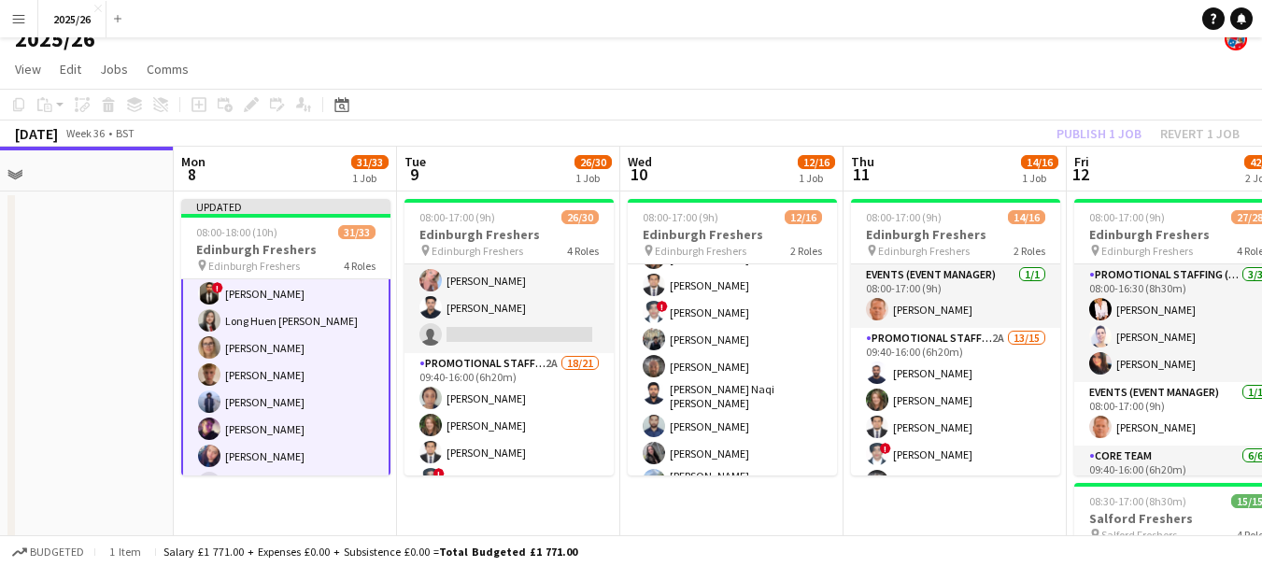
click at [1081, 123] on div "Publish 1 job Revert 1 job" at bounding box center [1148, 133] width 228 height 24
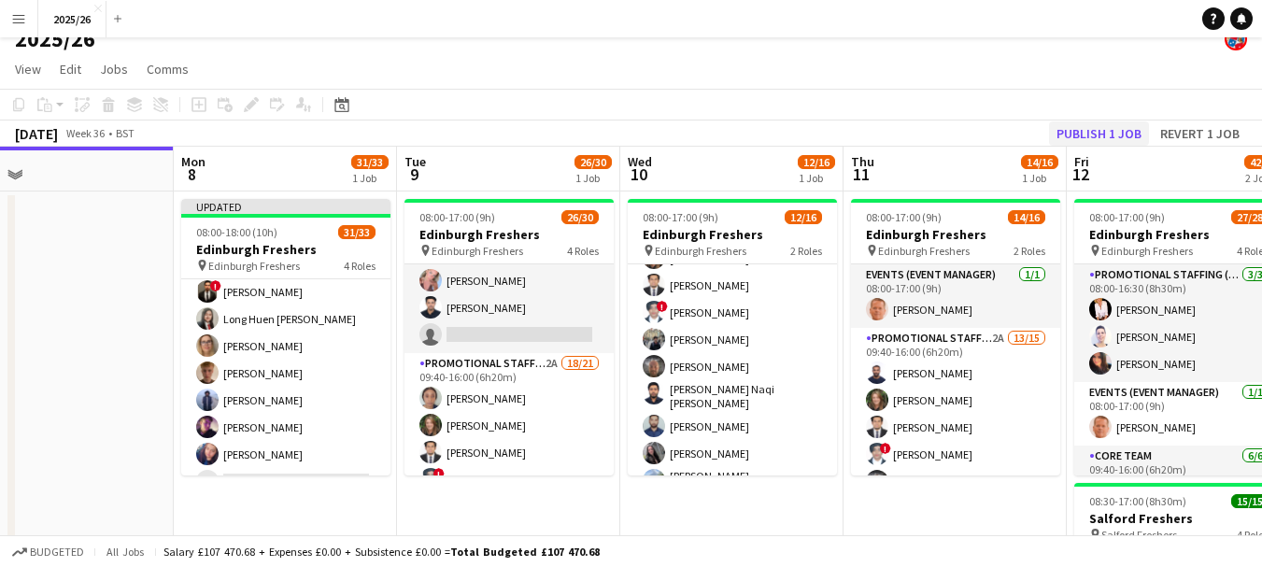
scroll to position [834, 0]
click at [1081, 122] on button "Publish 1 job" at bounding box center [1099, 133] width 100 height 24
